Goal: Information Seeking & Learning: Learn about a topic

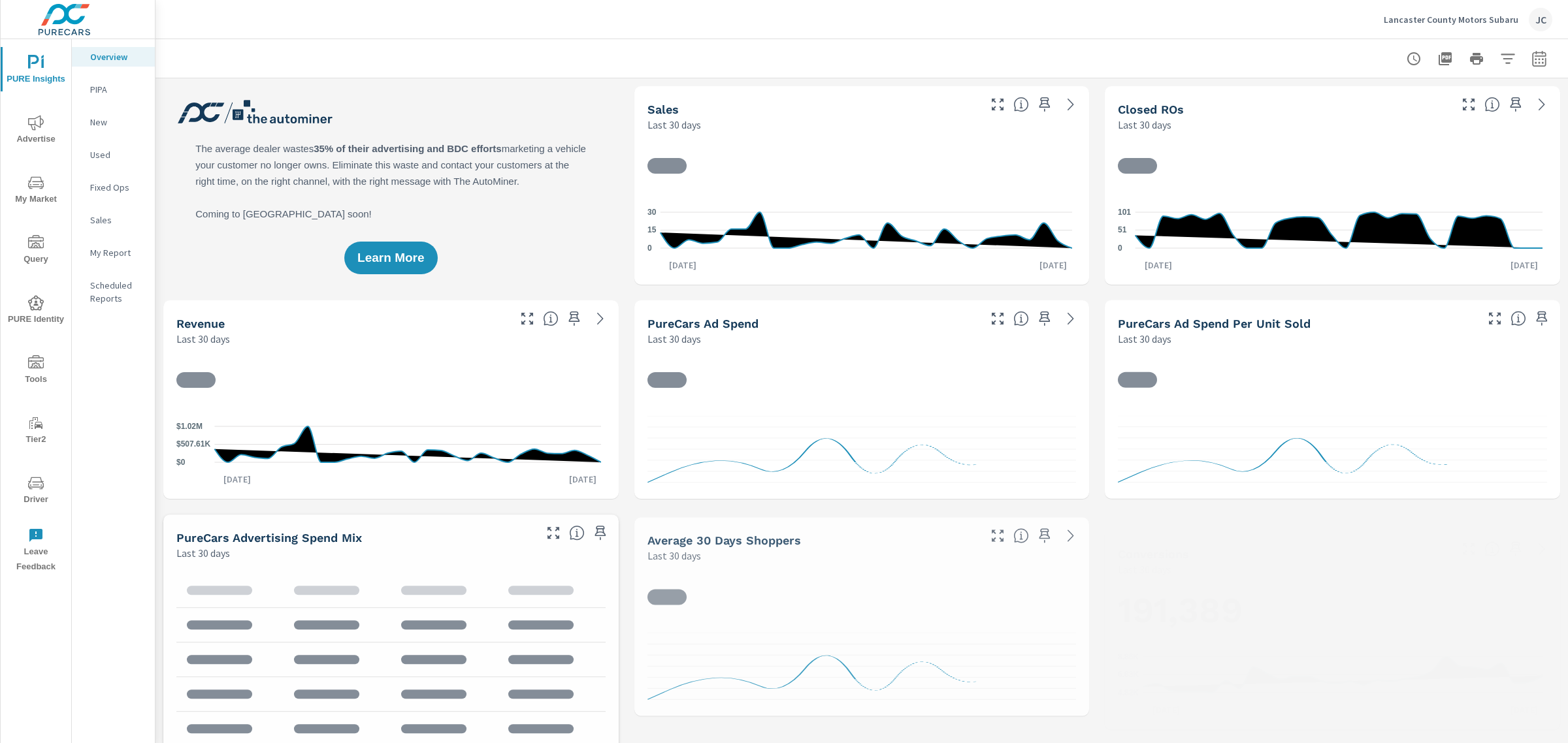
scroll to position [539, 0]
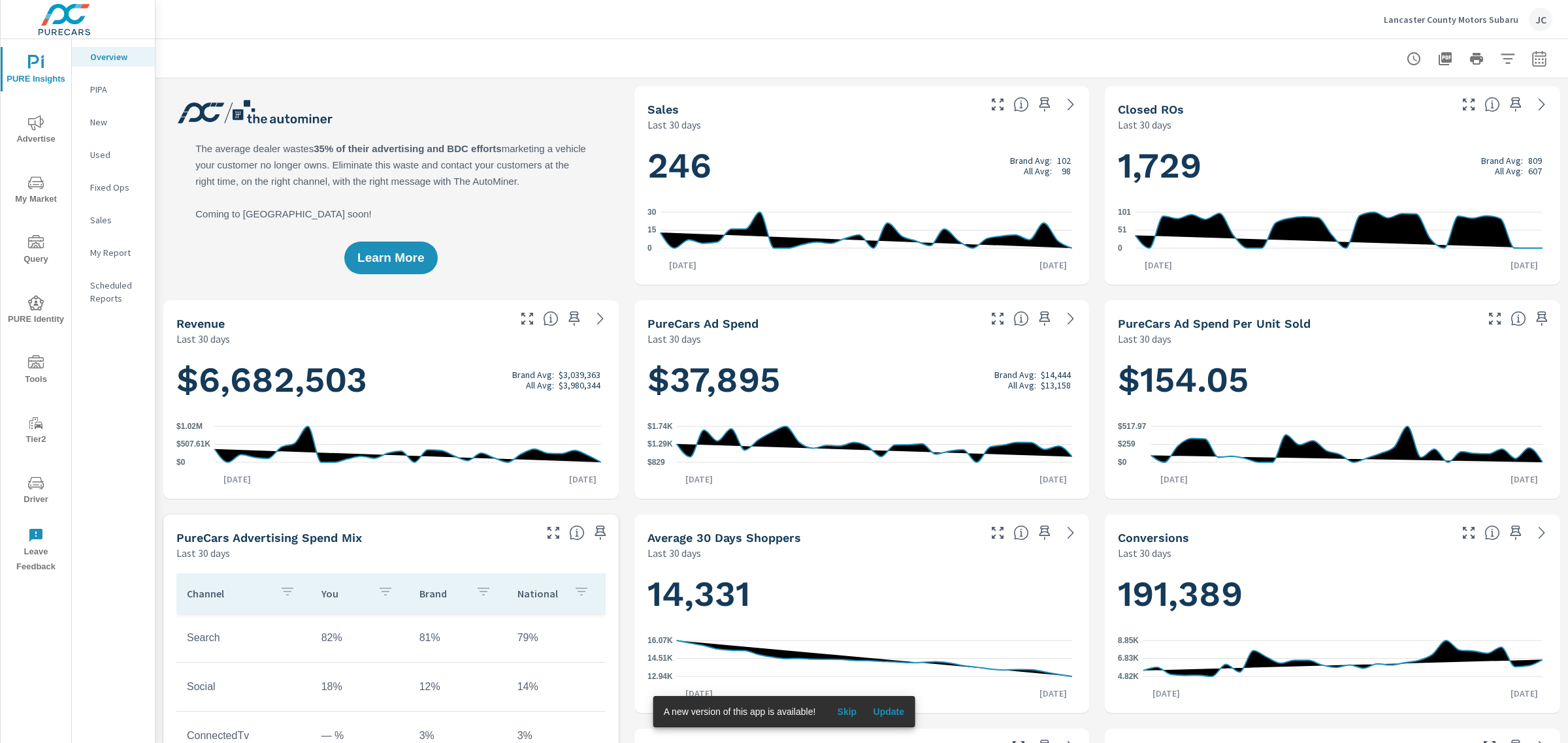
click at [1455, 15] on p "Lancaster County Motors Subaru" at bounding box center [1451, 19] width 134 height 11
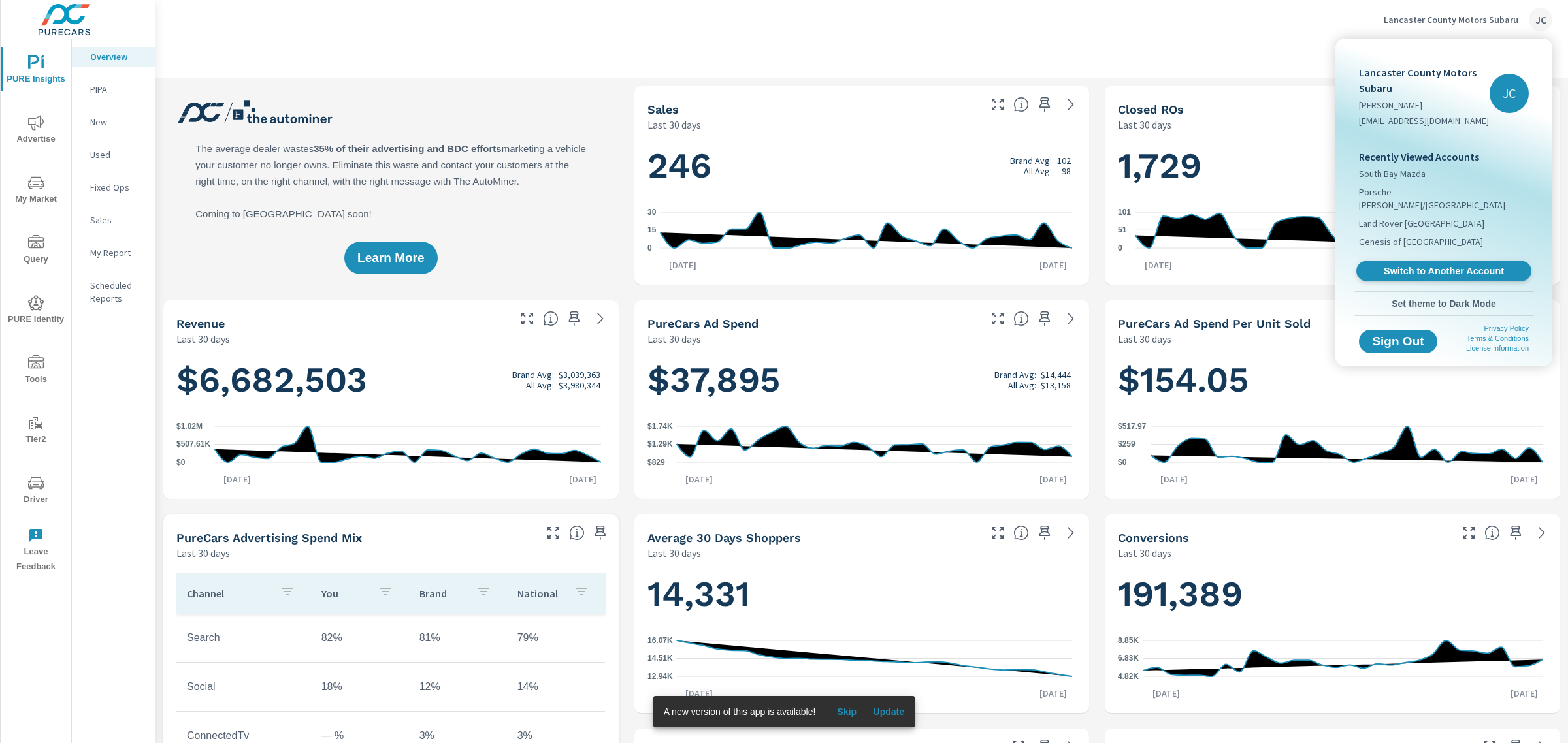
click at [1430, 262] on link "Switch to Another Account" at bounding box center [1444, 271] width 175 height 20
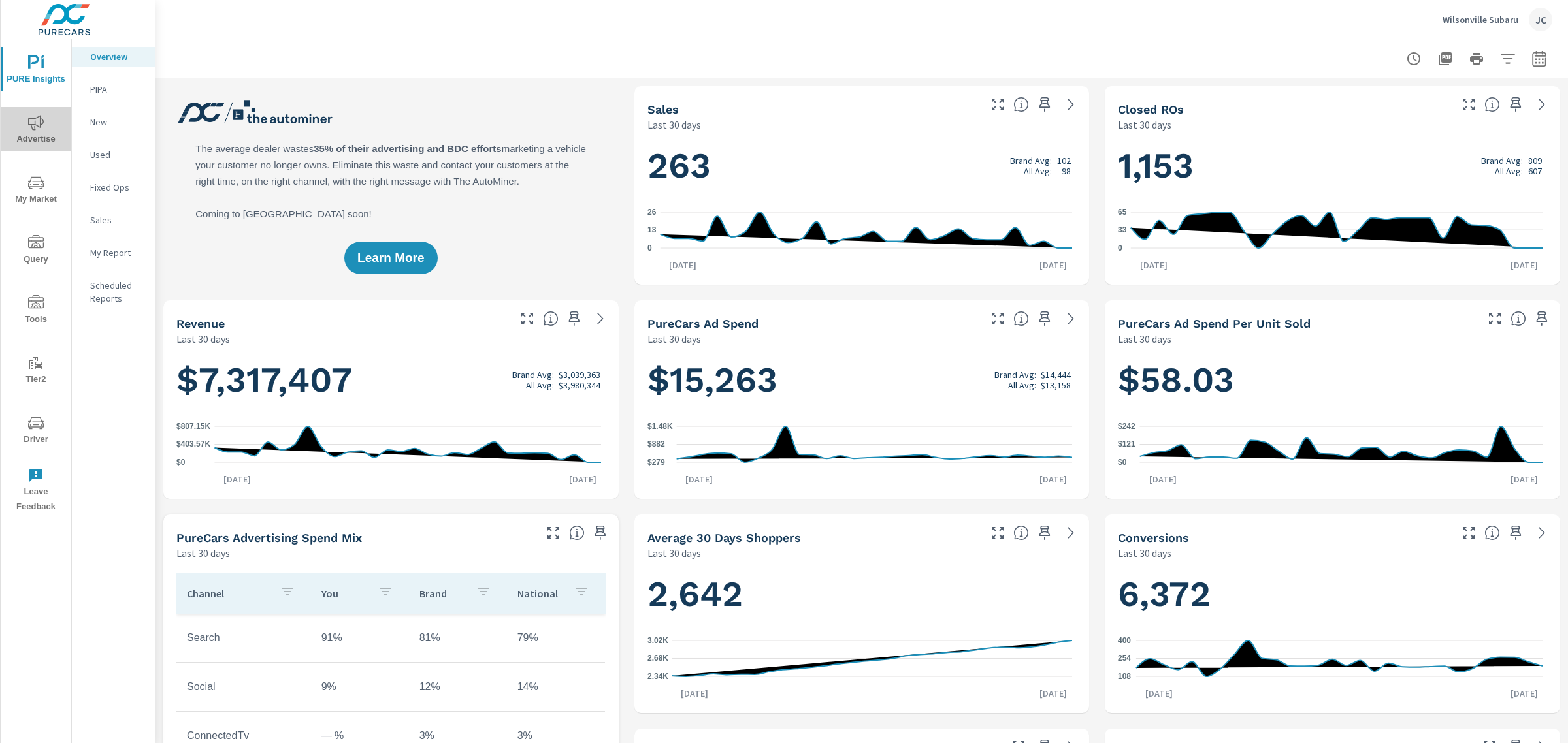
click at [34, 124] on icon "nav menu" at bounding box center [36, 122] width 16 height 15
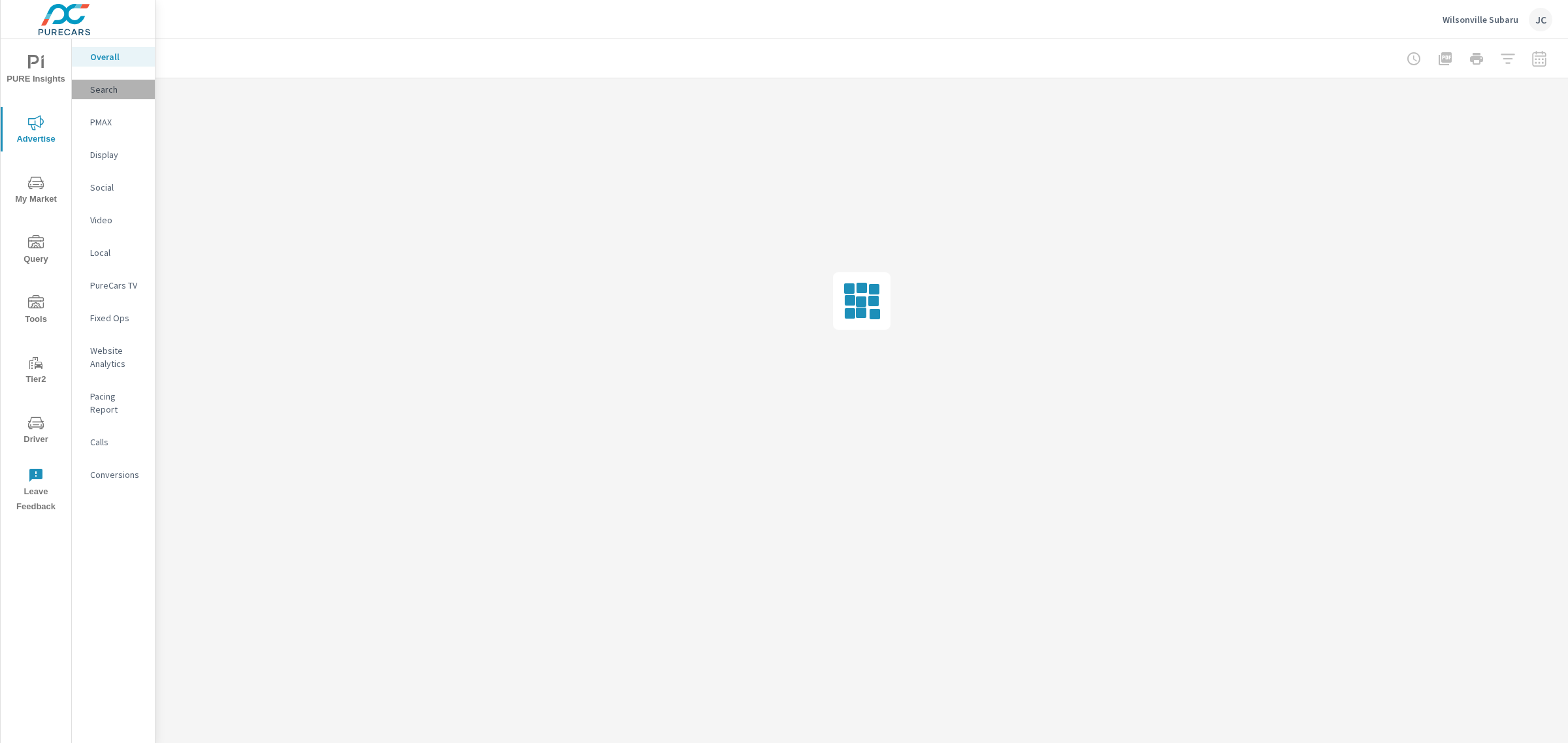
click at [103, 89] on p "Search" at bounding box center [117, 89] width 54 height 13
click at [56, 76] on span "PURE Insights" at bounding box center [35, 71] width 63 height 32
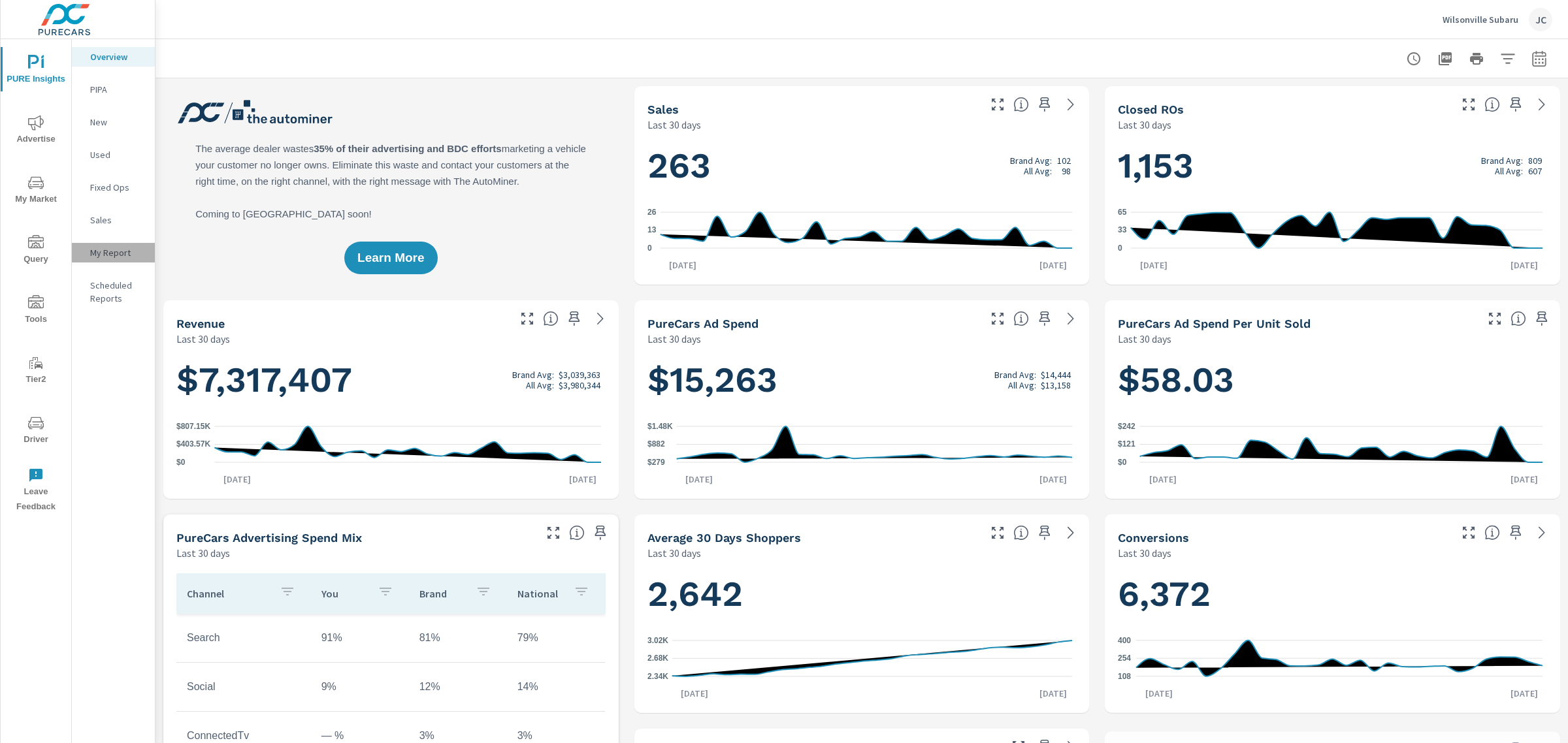
click at [118, 254] on p "My Report" at bounding box center [117, 253] width 54 height 13
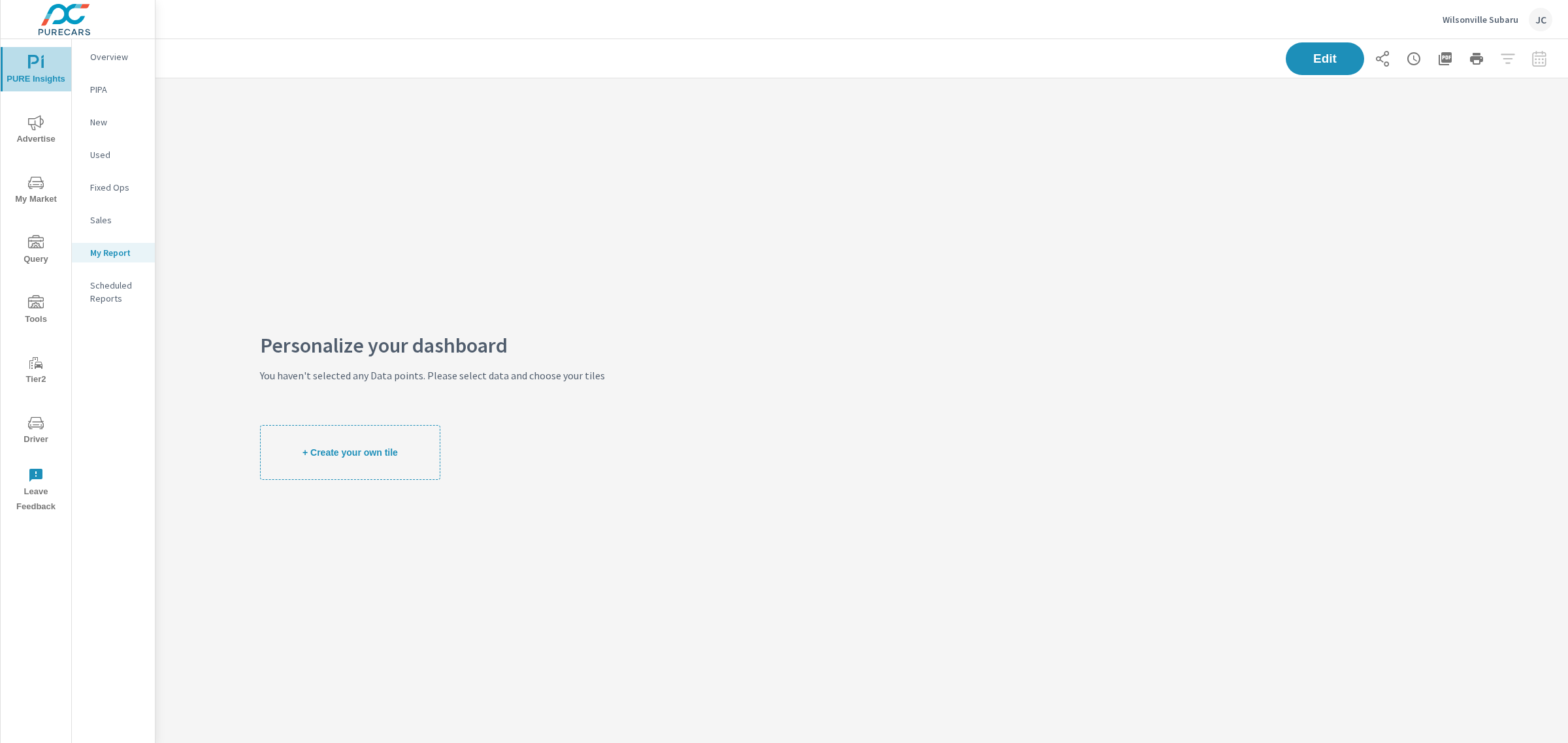
click at [31, 49] on button "PURE Insights" at bounding box center [36, 69] width 71 height 44
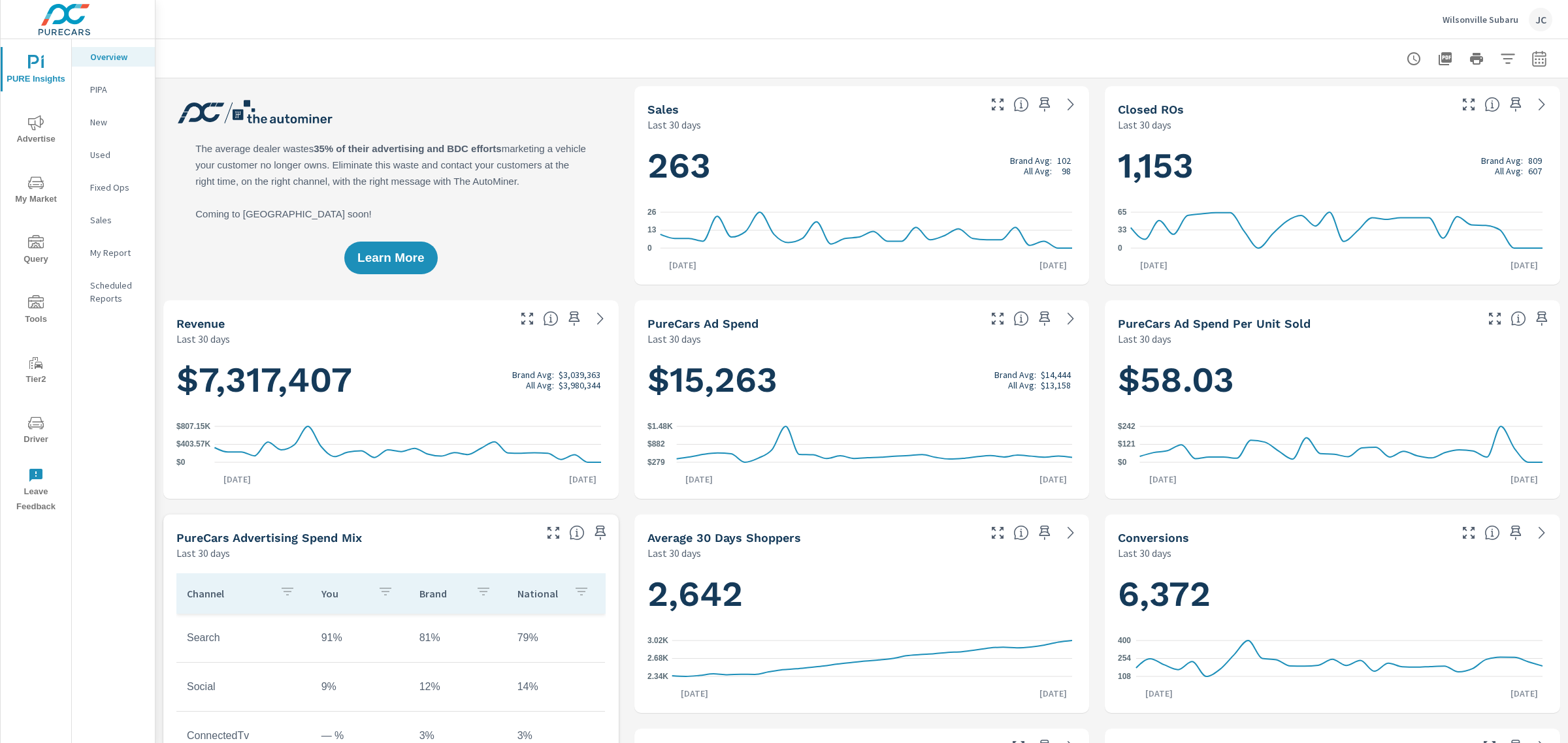
click at [30, 132] on span "Advertise" at bounding box center [35, 131] width 63 height 32
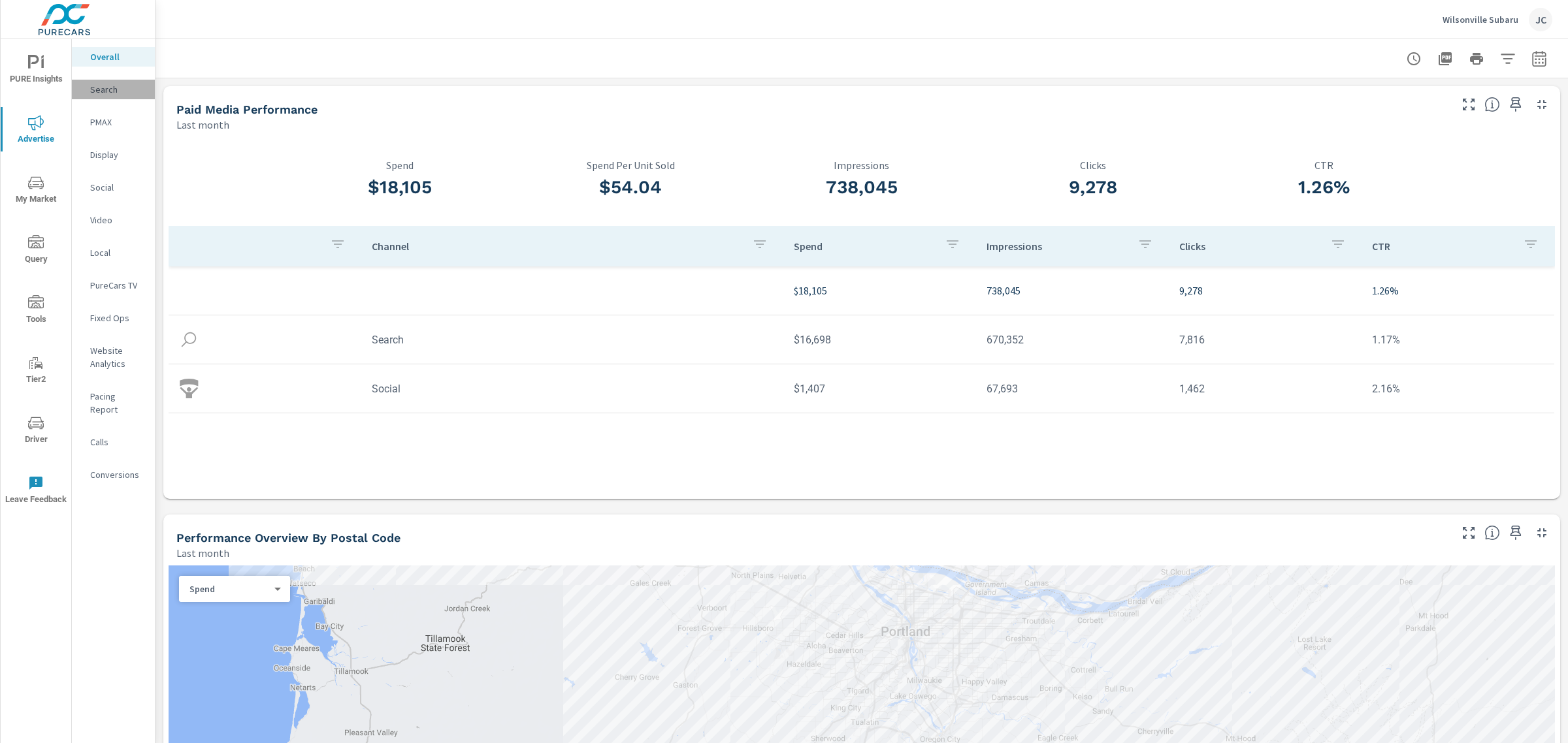
click at [109, 96] on div "Search" at bounding box center [113, 89] width 83 height 19
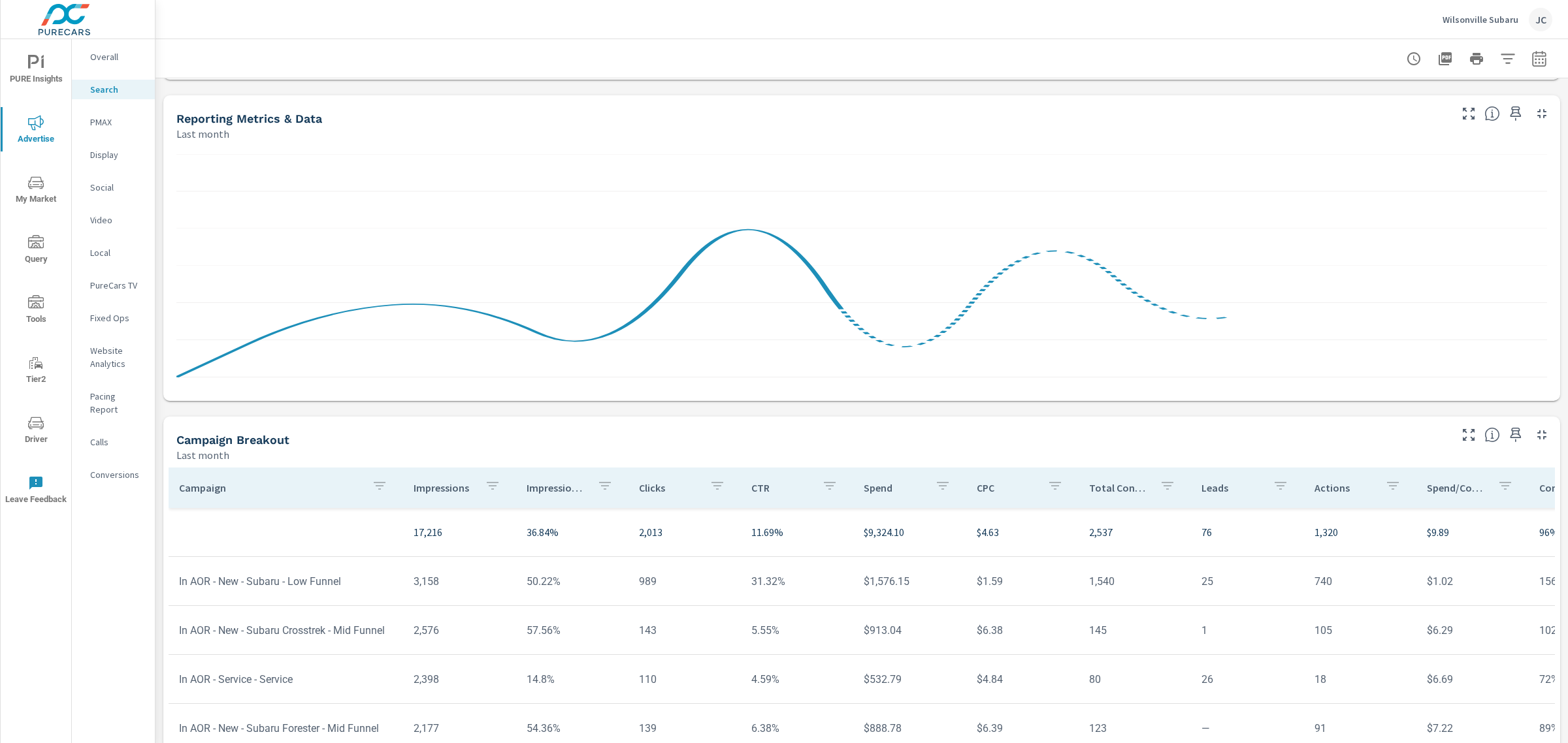
scroll to position [726, 0]
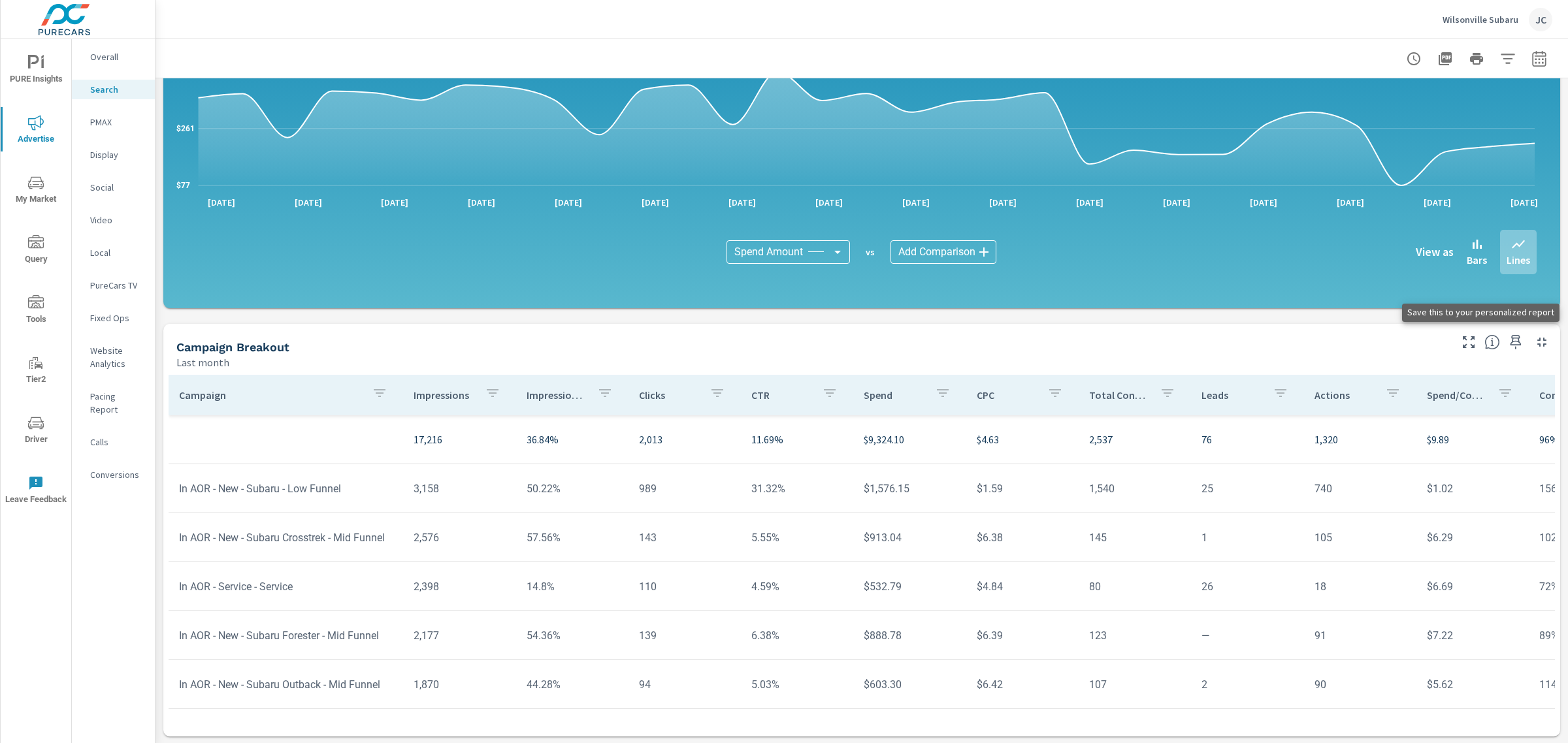
click at [1510, 339] on icon "button" at bounding box center [1516, 343] width 16 height 16
click at [1532, 51] on icon "button" at bounding box center [1540, 59] width 16 height 16
select select "Last month"
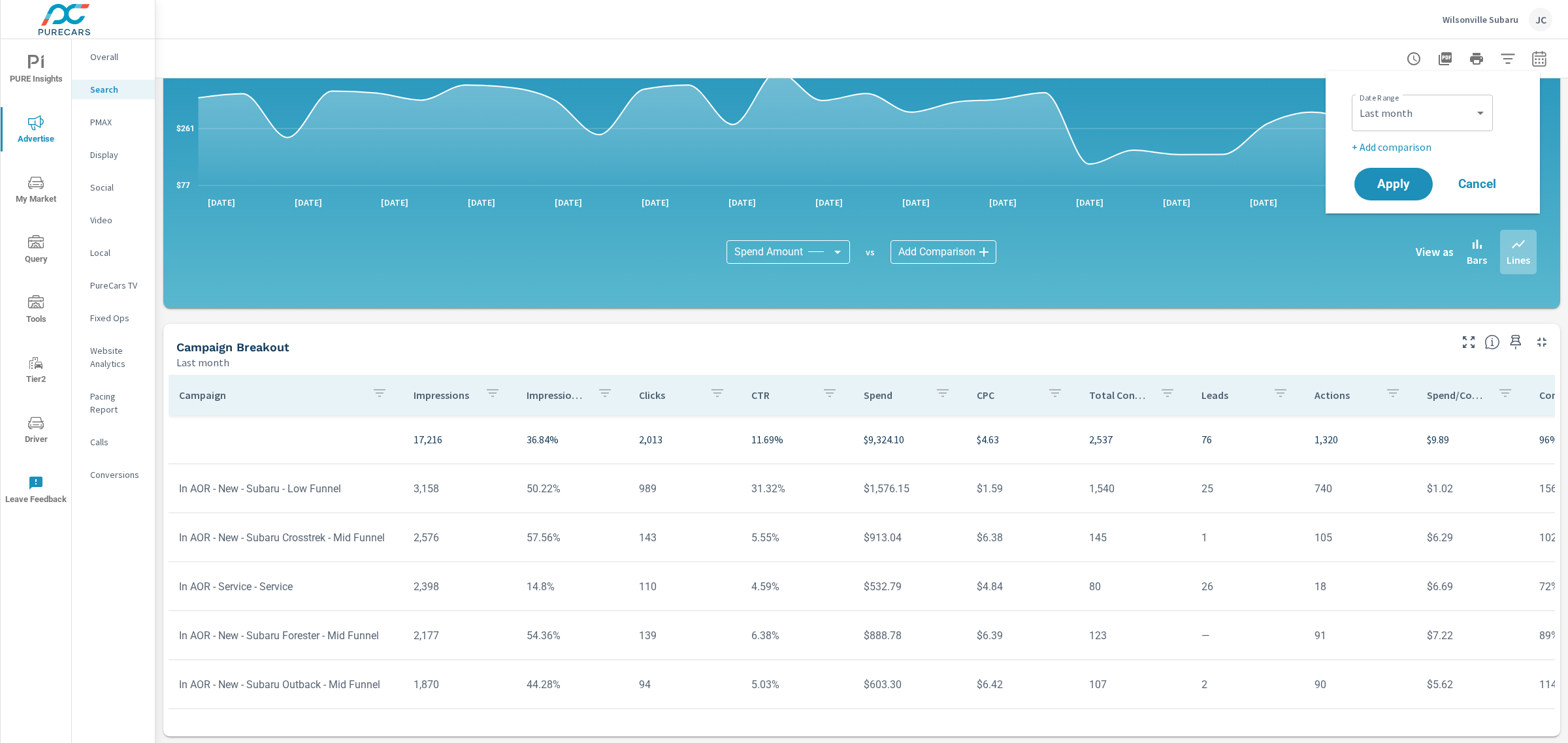
click at [1404, 146] on p "+ Add comparison" at bounding box center [1435, 147] width 167 height 16
select select "Previous period"
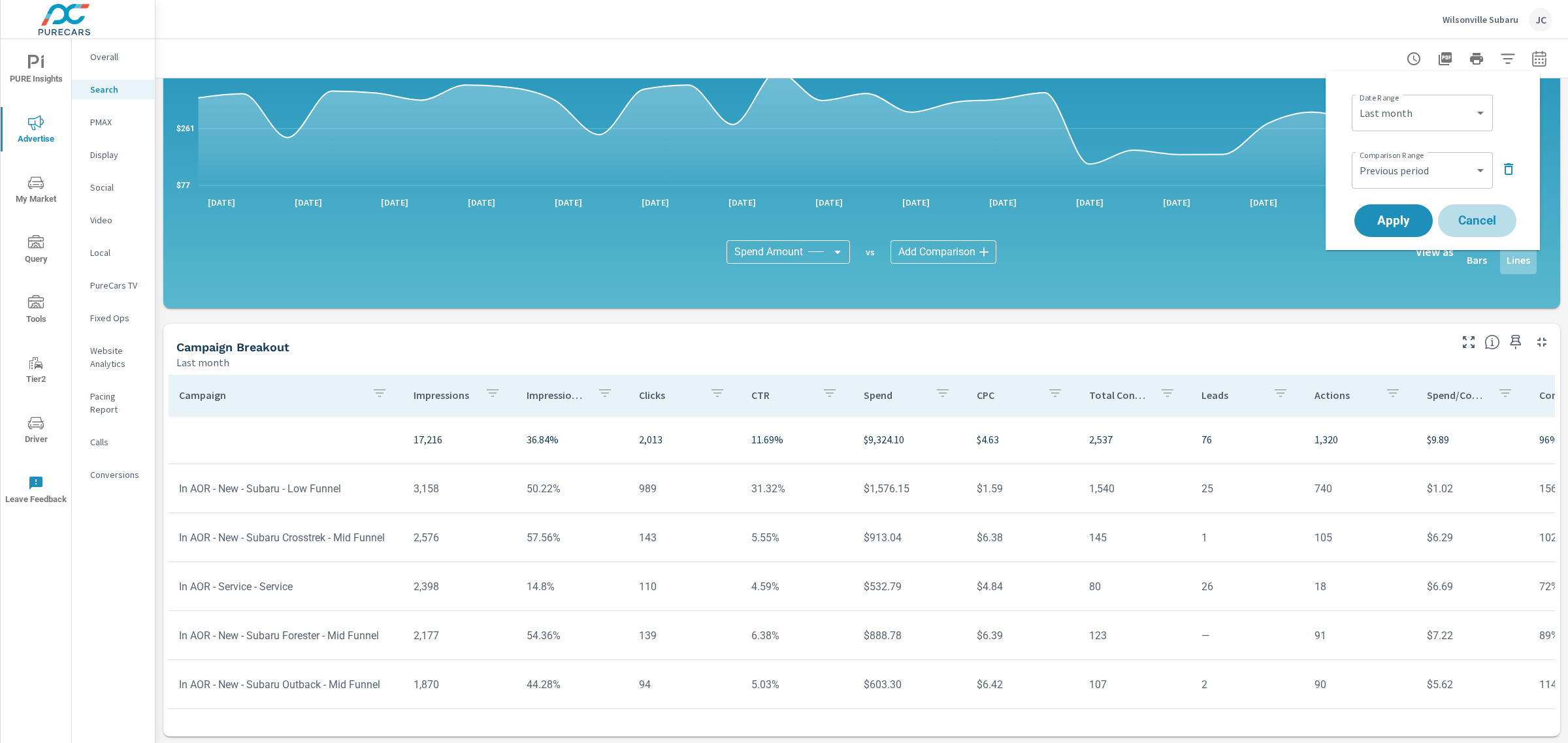
click at [1488, 217] on span "Cancel" at bounding box center [1477, 220] width 52 height 11
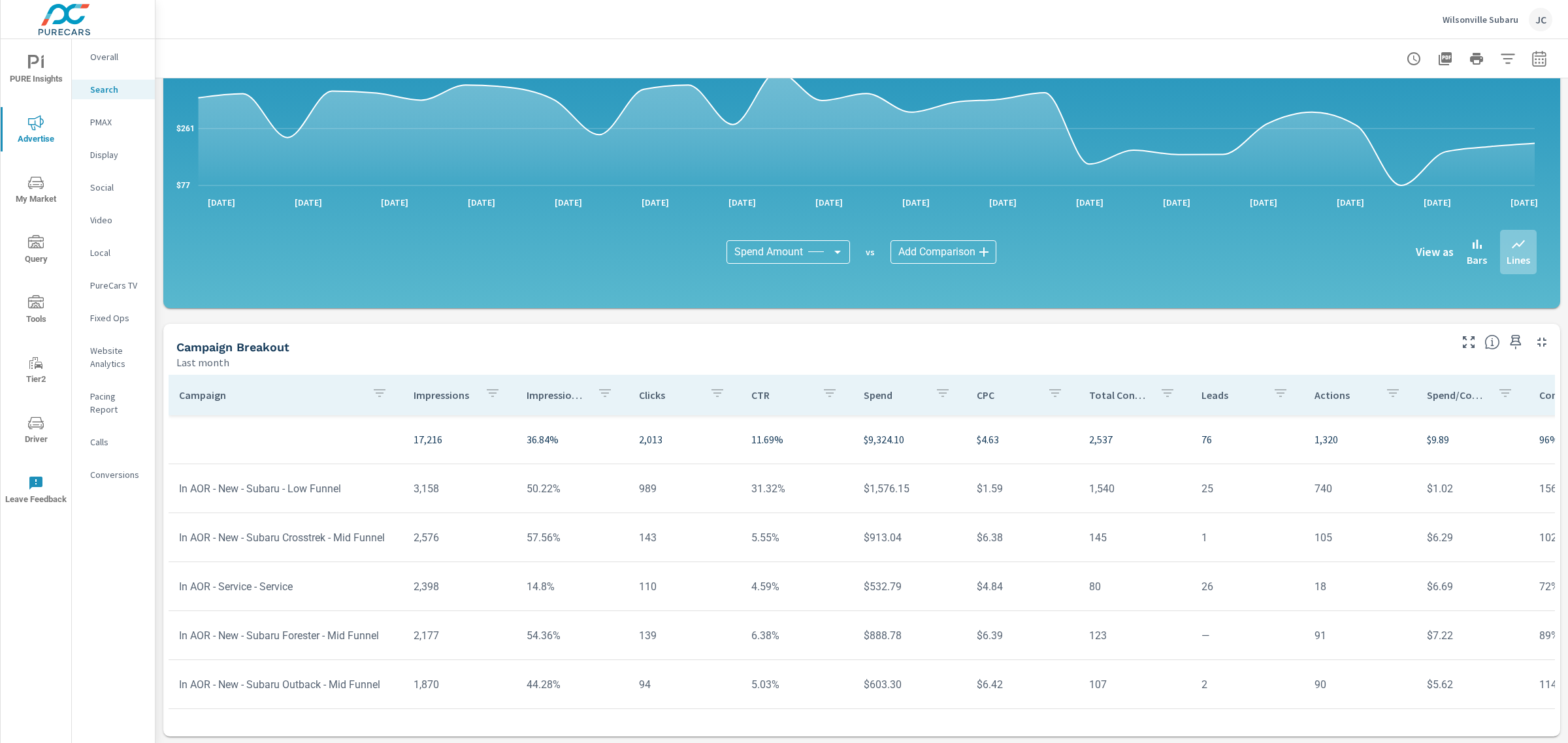
scroll to position [81, 0]
click at [90, 123] on p "PMAX" at bounding box center [117, 122] width 54 height 13
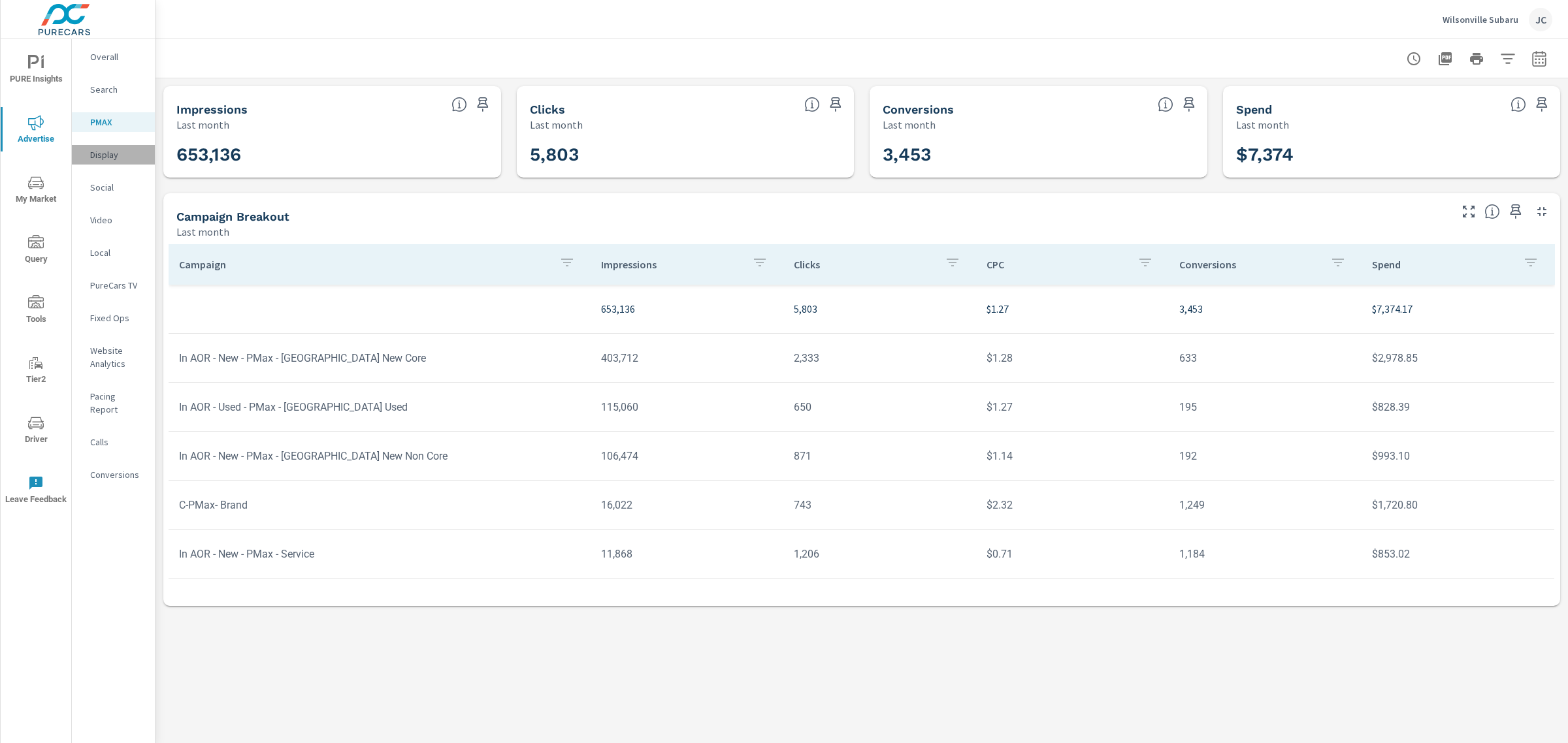
click at [100, 155] on p "Display" at bounding box center [117, 155] width 54 height 13
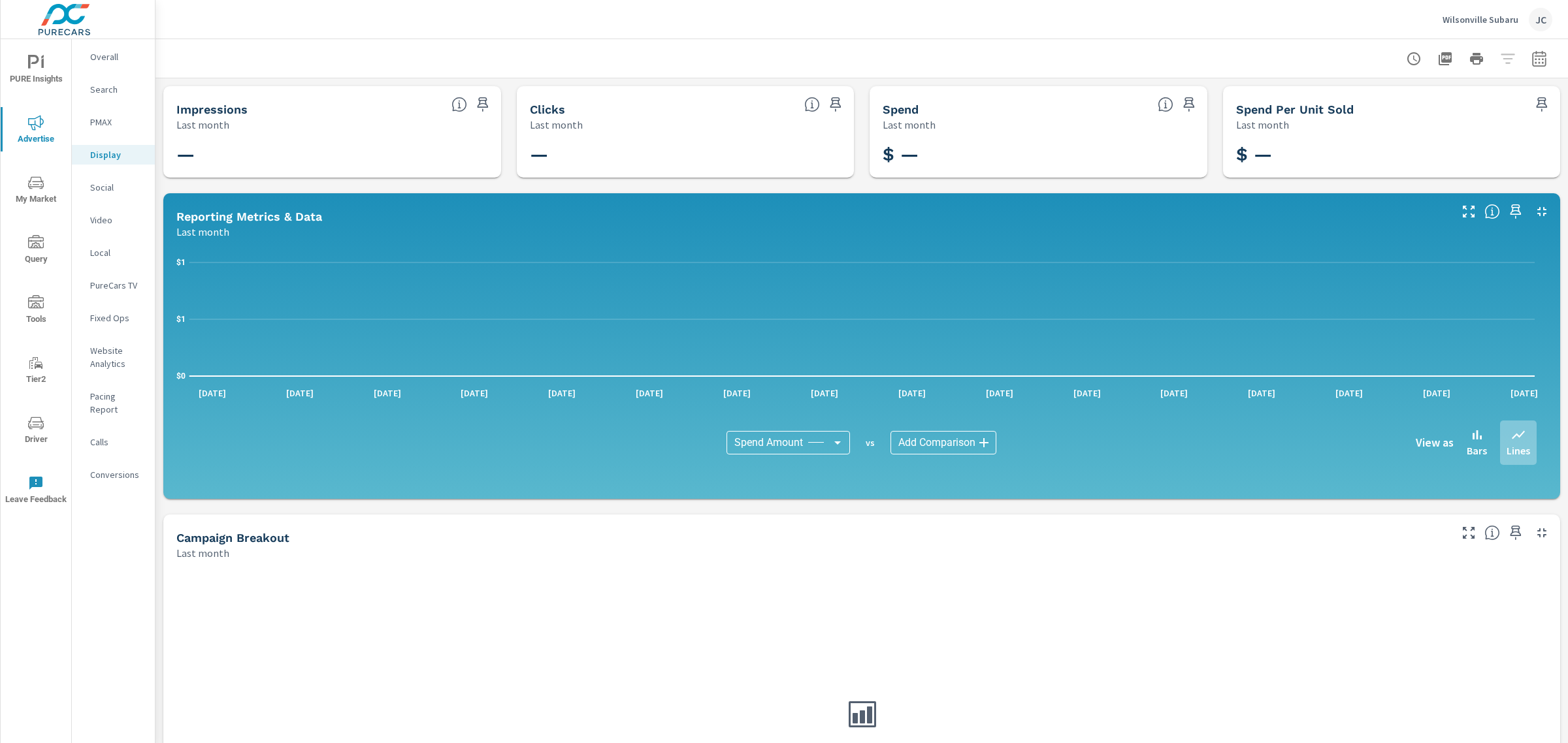
click at [33, 72] on span "PURE Insights" at bounding box center [35, 71] width 63 height 32
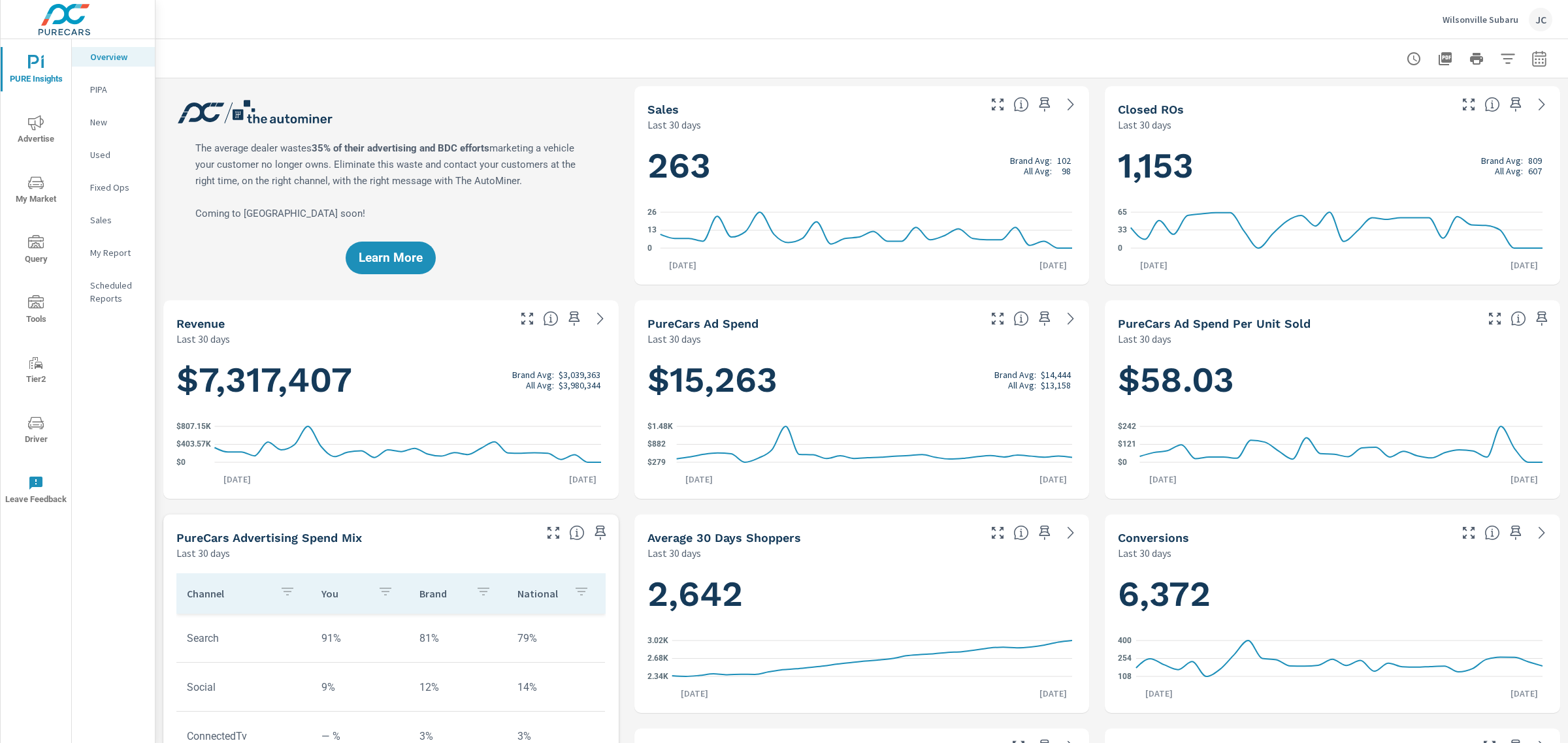
click at [102, 254] on p "My Report" at bounding box center [117, 253] width 54 height 13
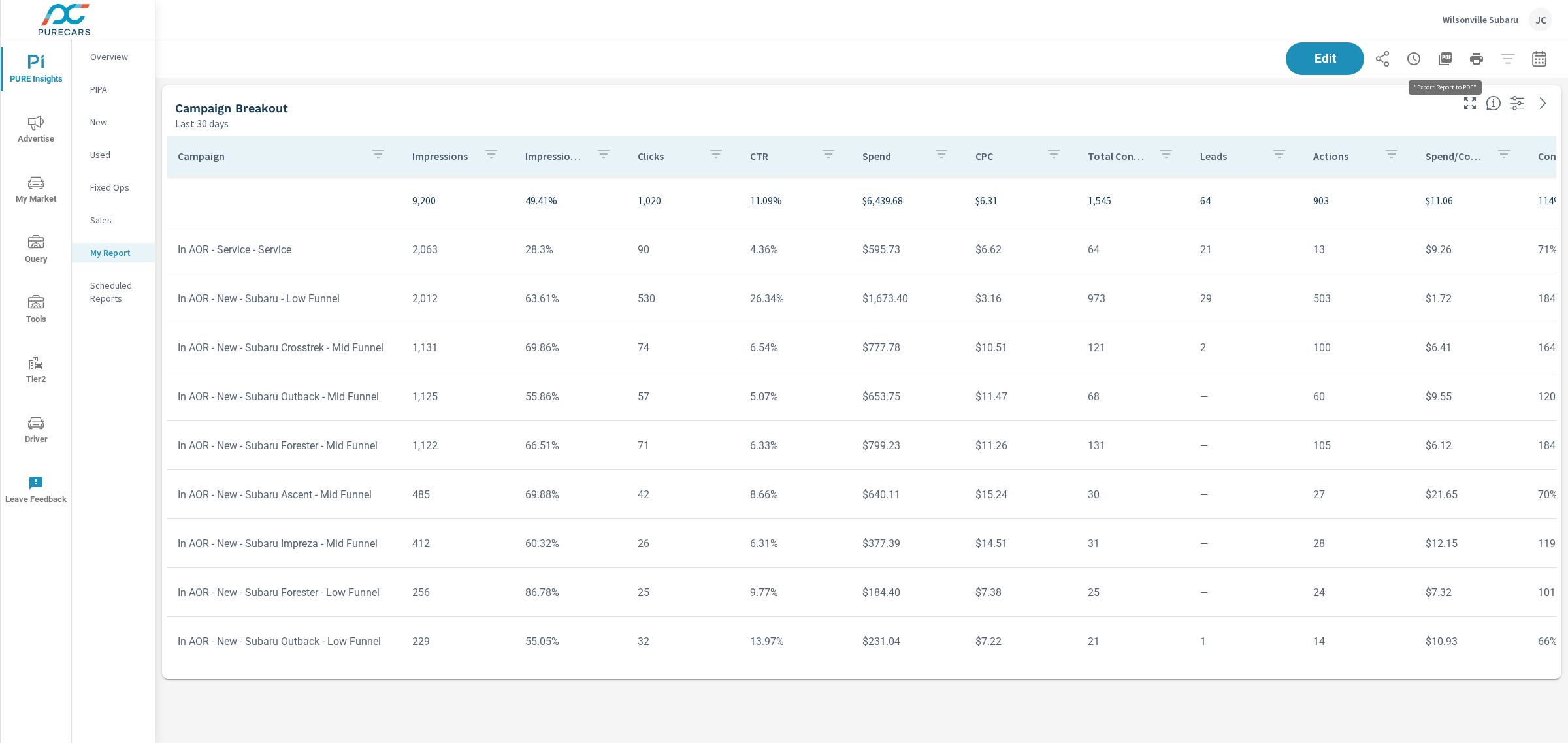
scroll to position [633, 1438]
click at [1446, 62] on icon "button" at bounding box center [1445, 58] width 13 height 13
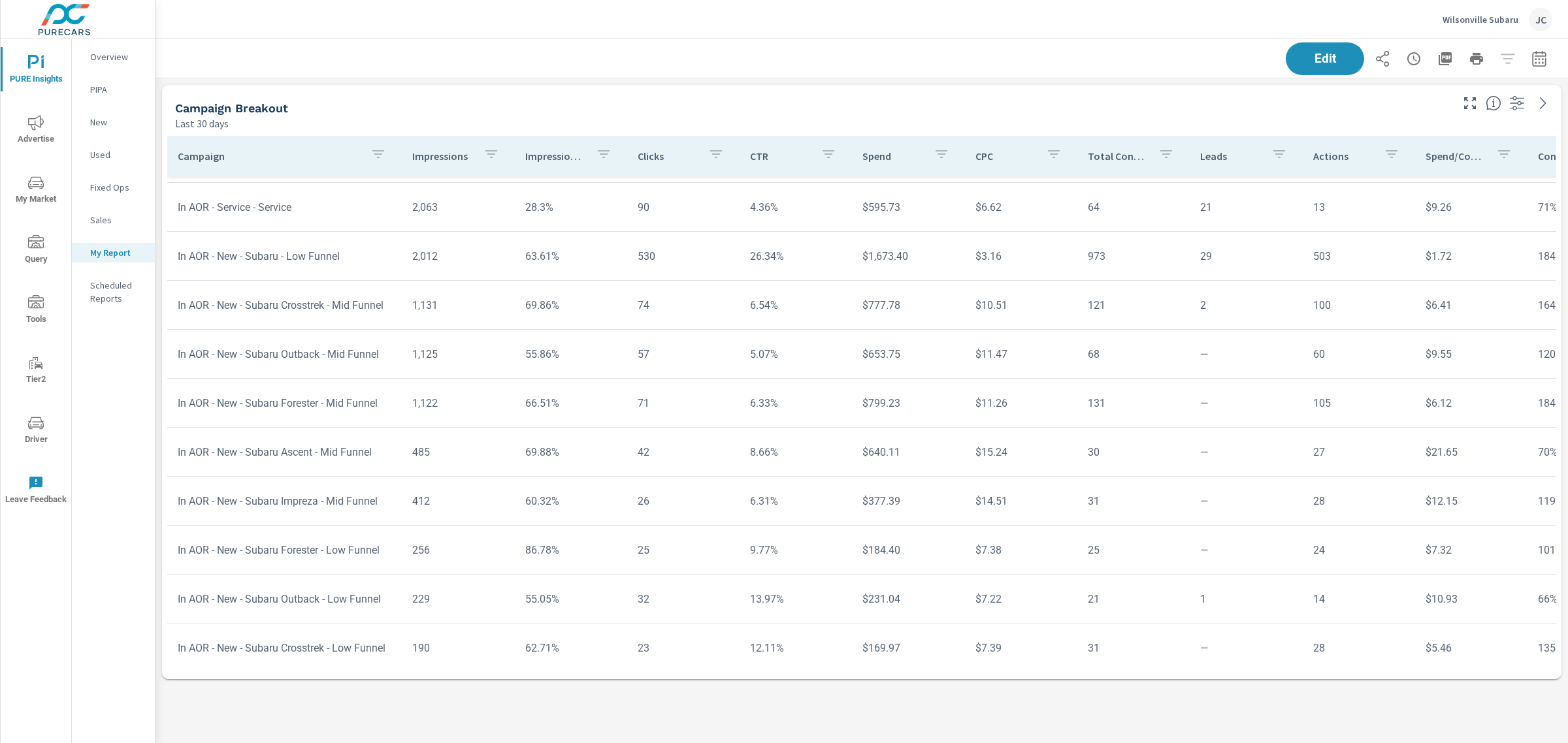
scroll to position [221, 0]
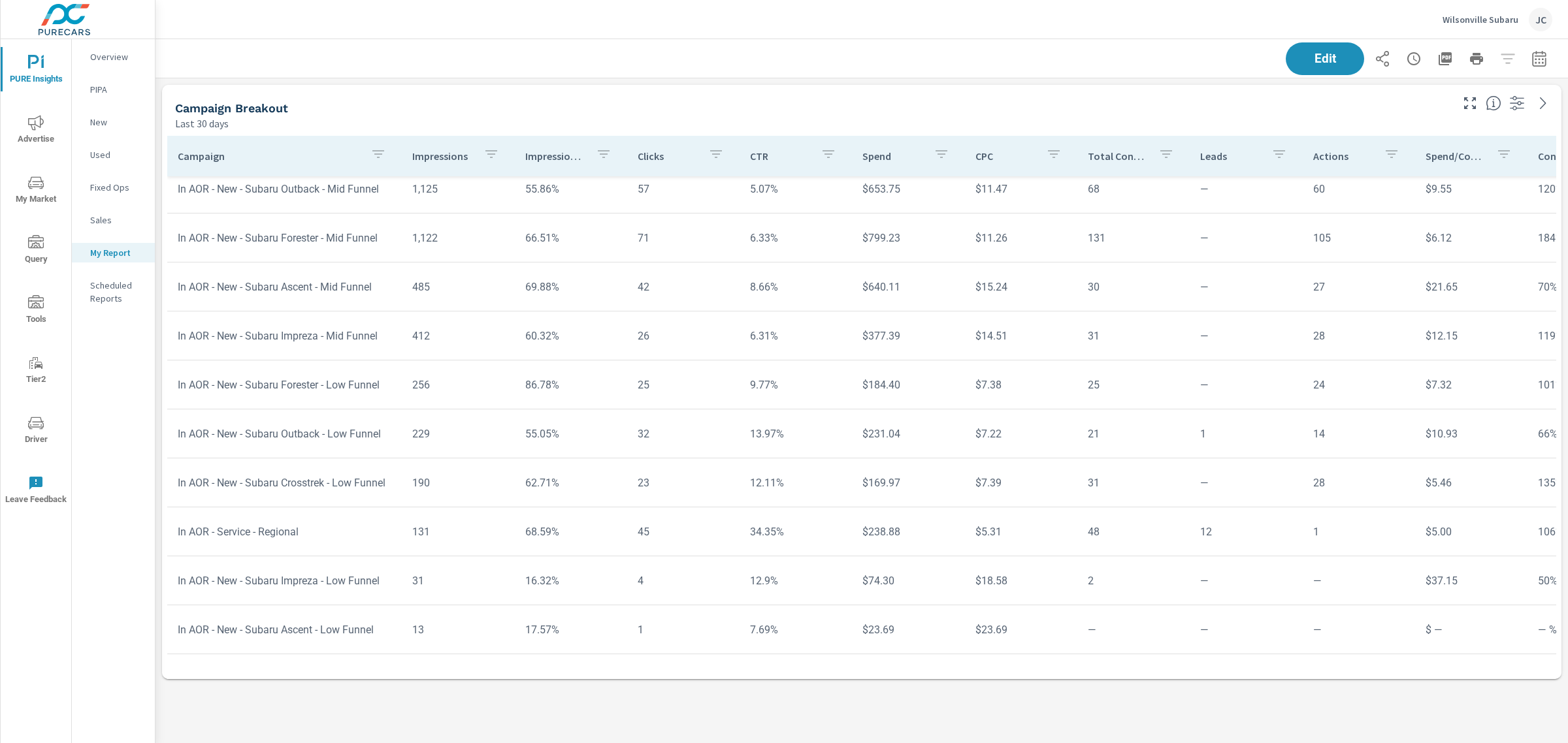
scroll to position [105, 0]
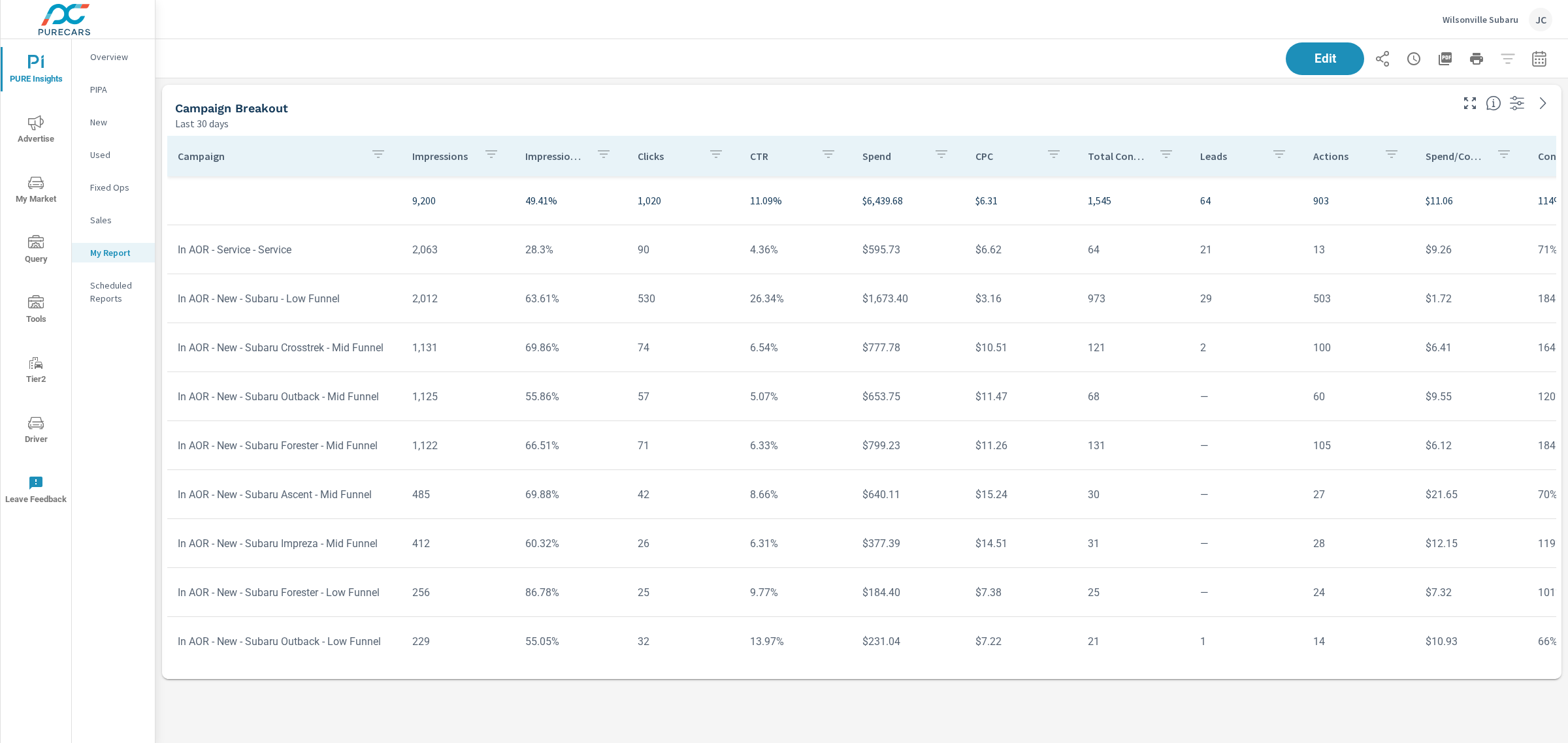
scroll to position [221, 0]
click at [111, 246] on p "My Report" at bounding box center [117, 253] width 54 height 13
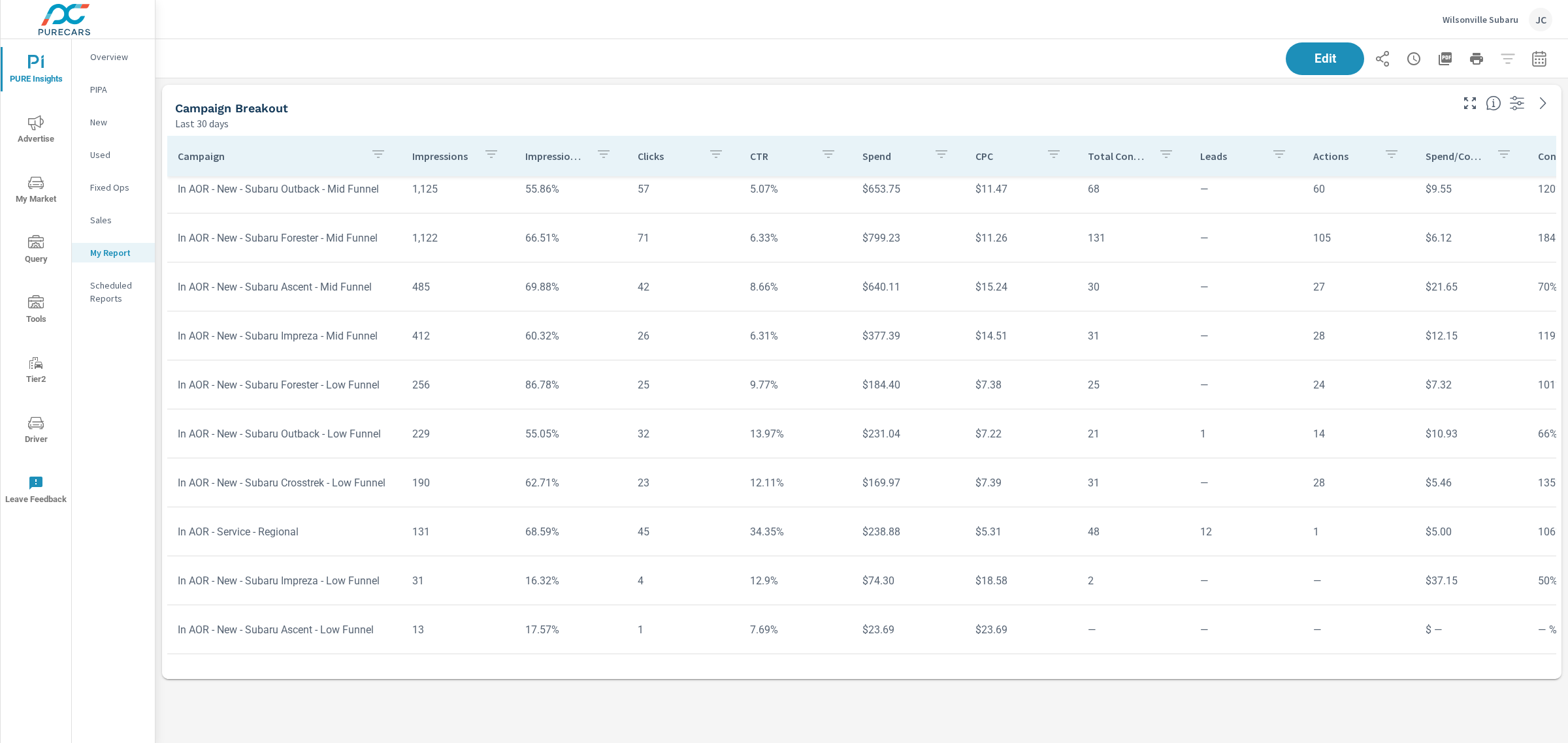
scroll to position [144, 0]
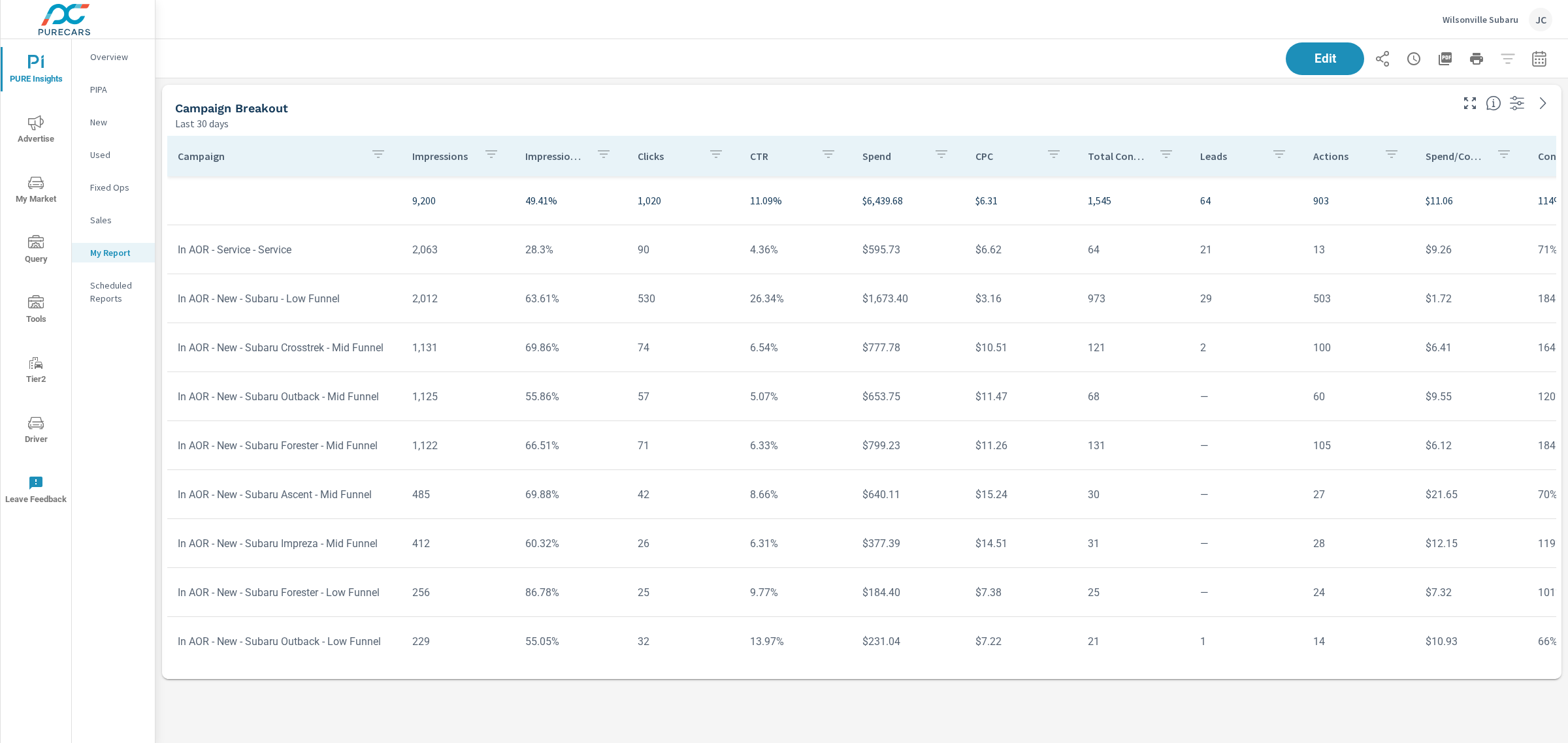
click at [117, 262] on div "My Report" at bounding box center [113, 253] width 83 height 19
click at [36, 77] on span "PURE Insights" at bounding box center [35, 71] width 63 height 32
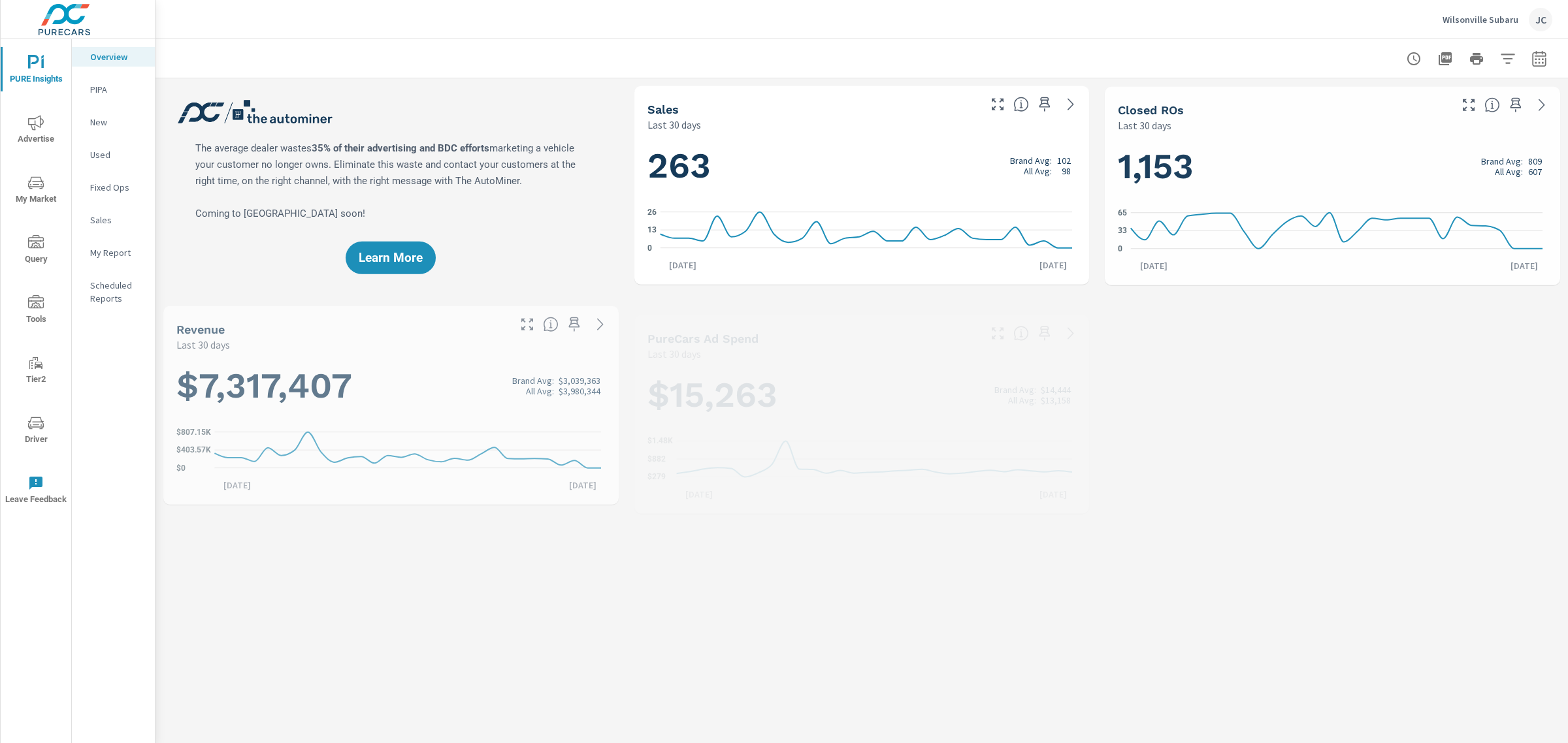
click at [33, 135] on span "Advertise" at bounding box center [35, 131] width 63 height 32
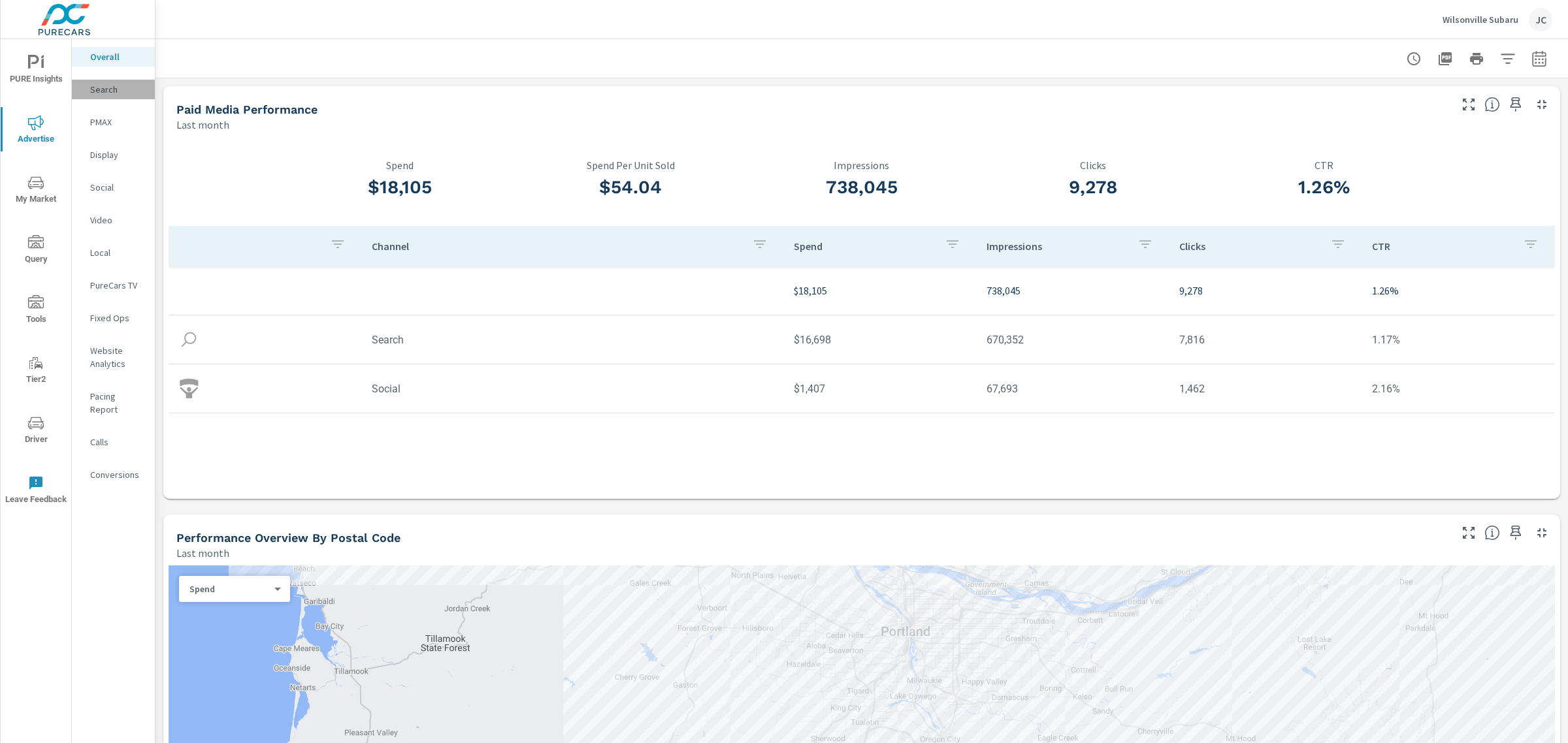
click at [106, 95] on p "Search" at bounding box center [117, 89] width 54 height 13
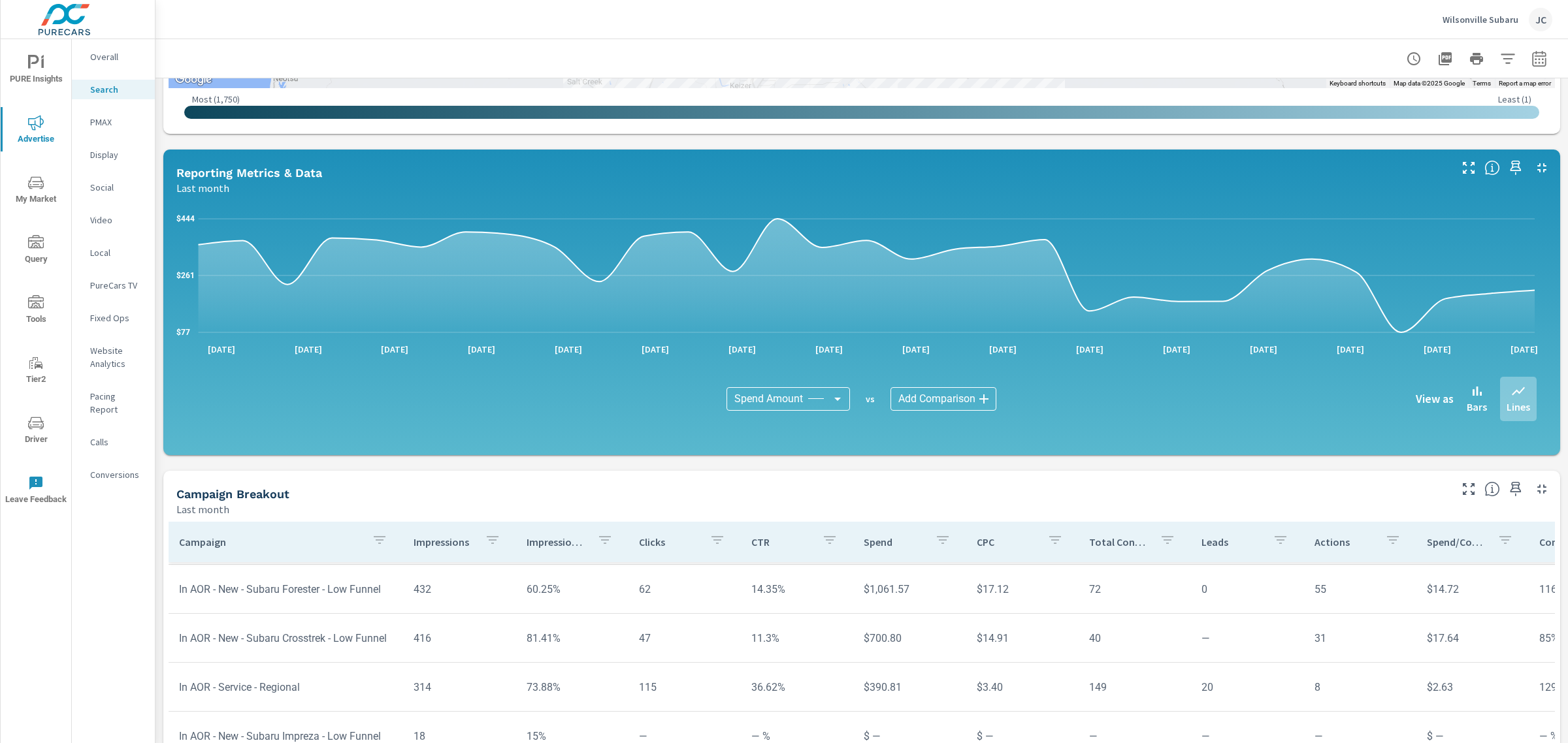
scroll to position [726, 0]
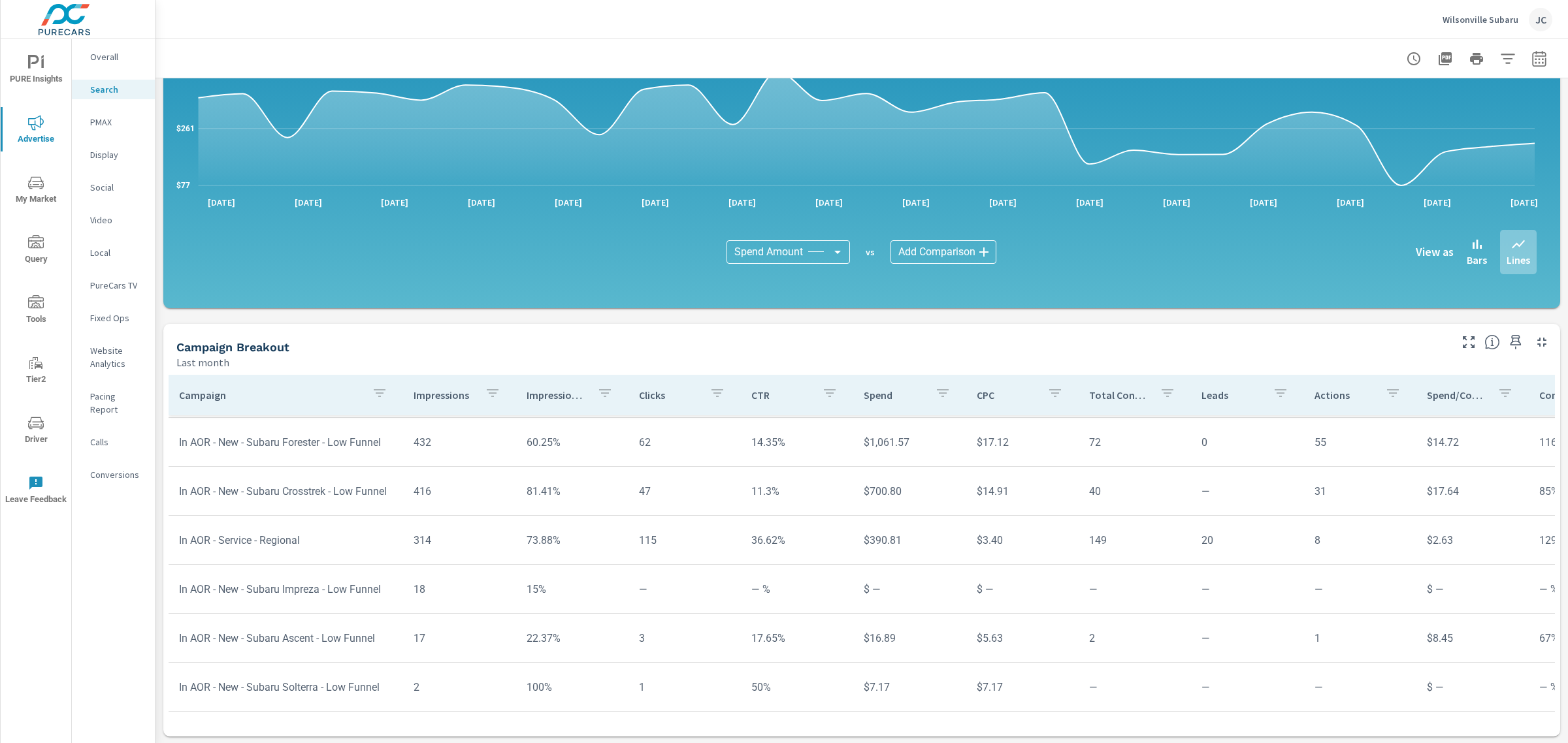
scroll to position [550, 0]
click at [103, 116] on p "PMAX" at bounding box center [117, 122] width 54 height 13
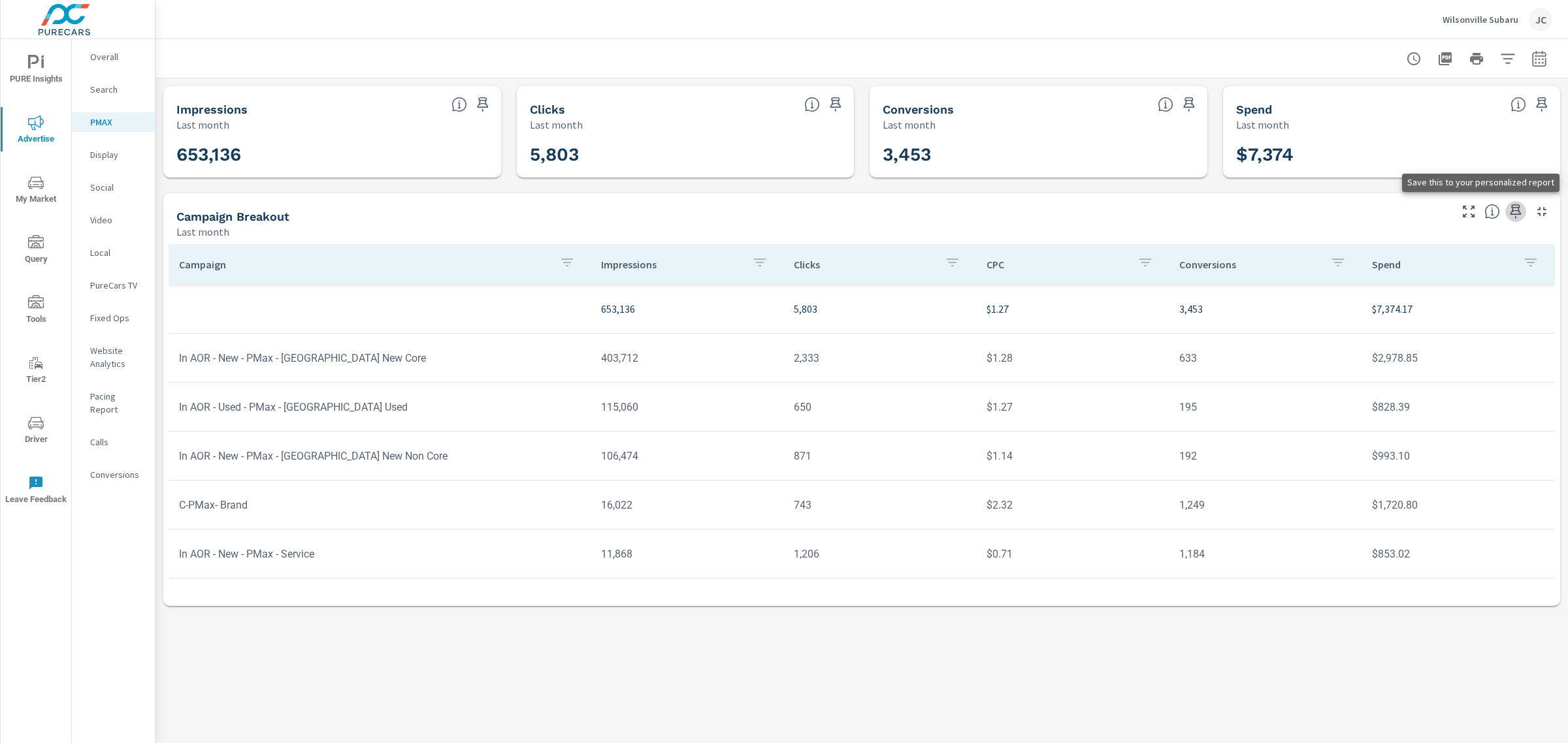
click at [1515, 219] on button "button" at bounding box center [1516, 212] width 21 height 21
click at [33, 71] on span "PURE Insights" at bounding box center [35, 71] width 63 height 32
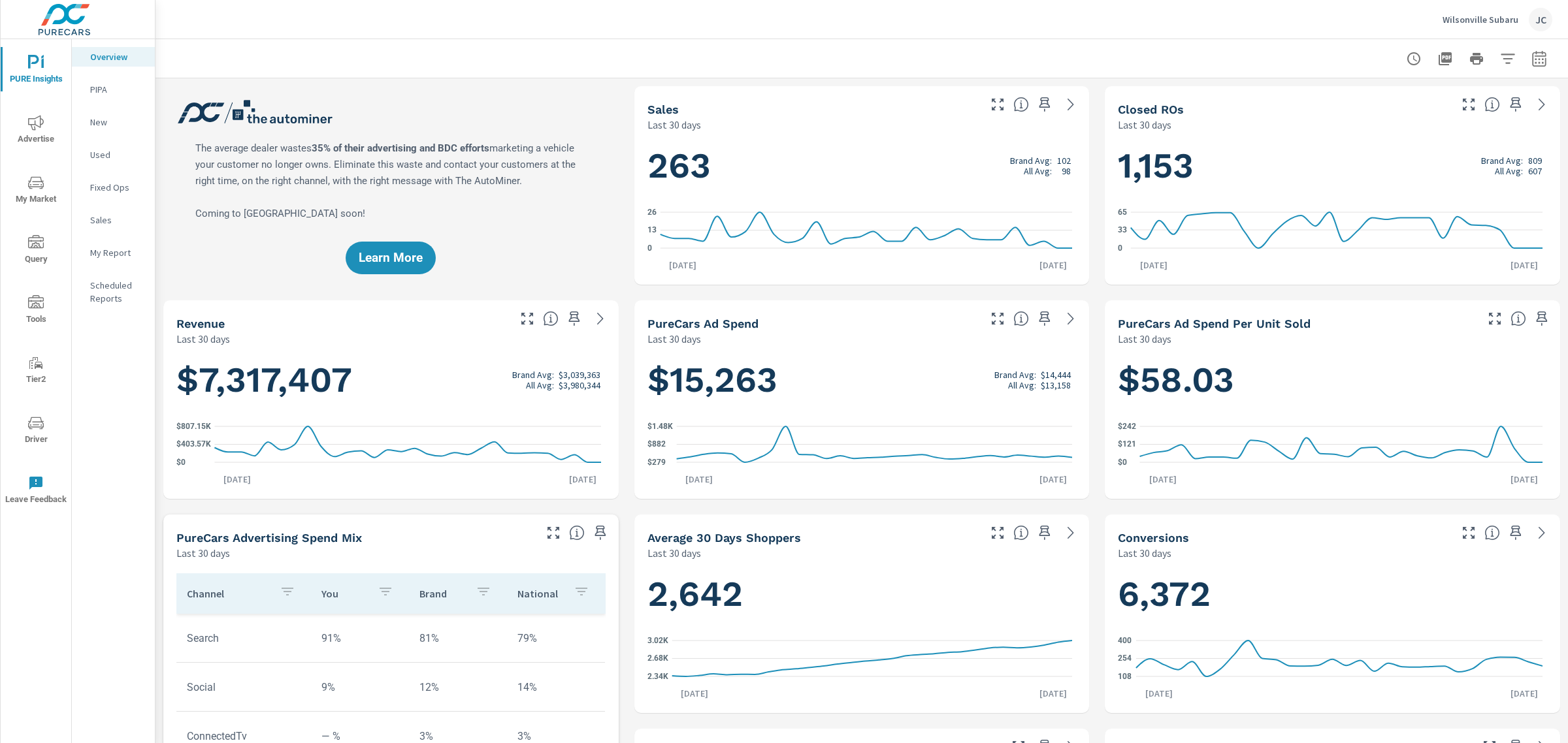
click at [115, 249] on p "My Report" at bounding box center [117, 253] width 54 height 13
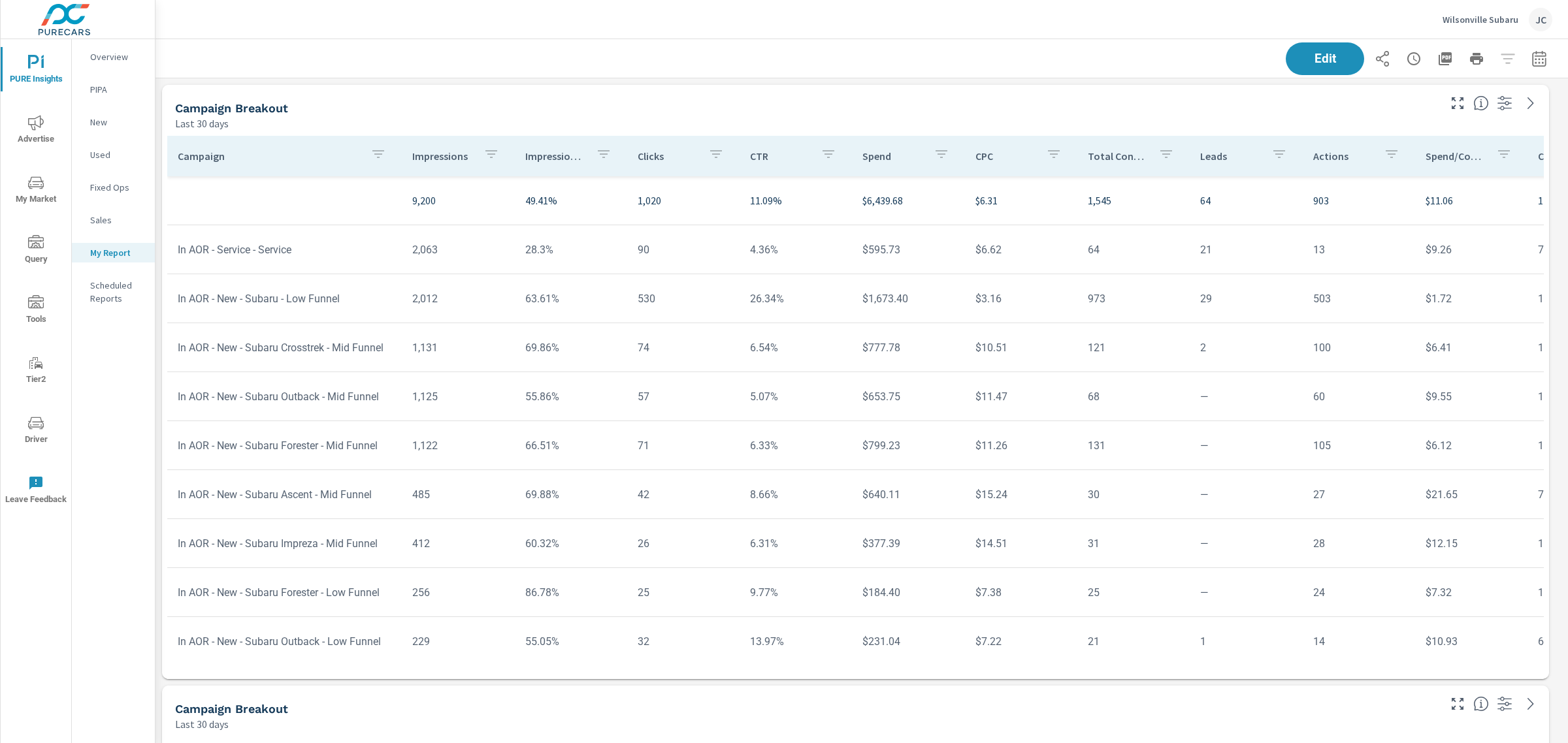
scroll to position [1233, 1426]
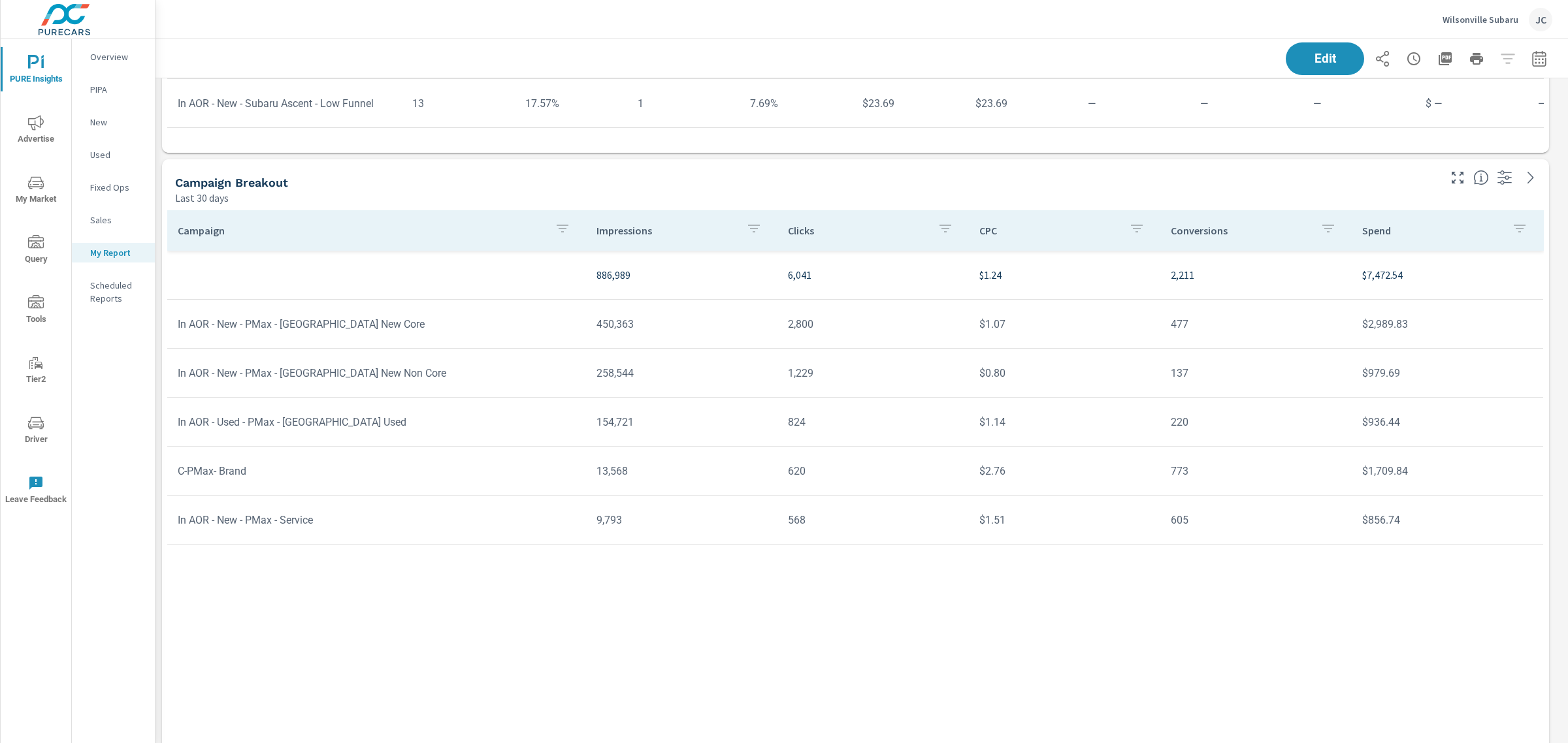
scroll to position [542, 0]
